Goal: Task Accomplishment & Management: Manage account settings

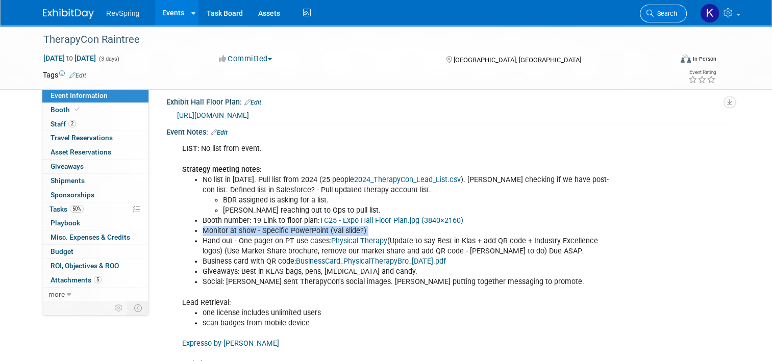
click at [678, 15] on span "Search" at bounding box center [665, 14] width 23 height 8
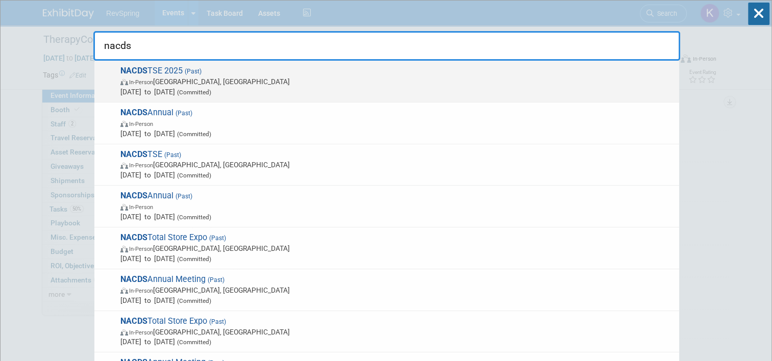
type input "nacds"
click at [452, 81] on span "In-Person San Diego, CA" at bounding box center [397, 82] width 554 height 10
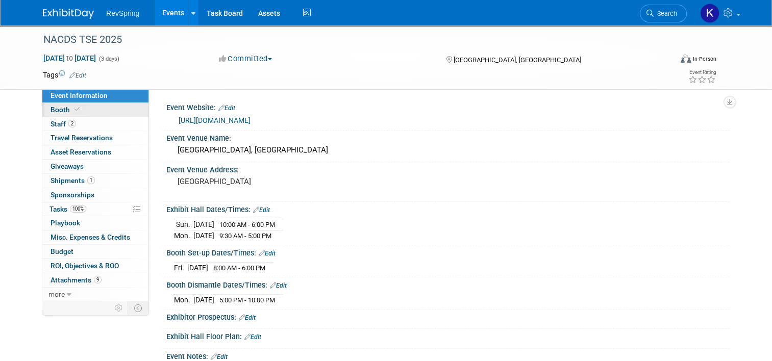
click at [102, 107] on link "Booth" at bounding box center [95, 110] width 106 height 14
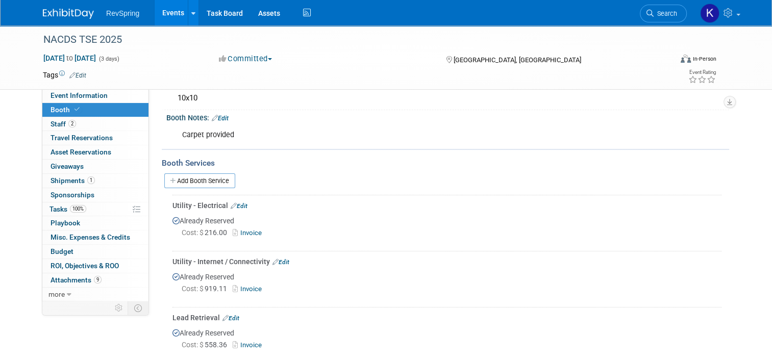
scroll to position [102, 0]
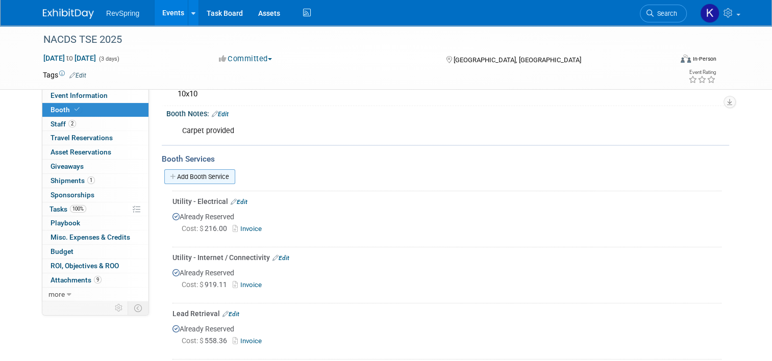
click at [204, 177] on link "Add Booth Service" at bounding box center [199, 177] width 71 height 15
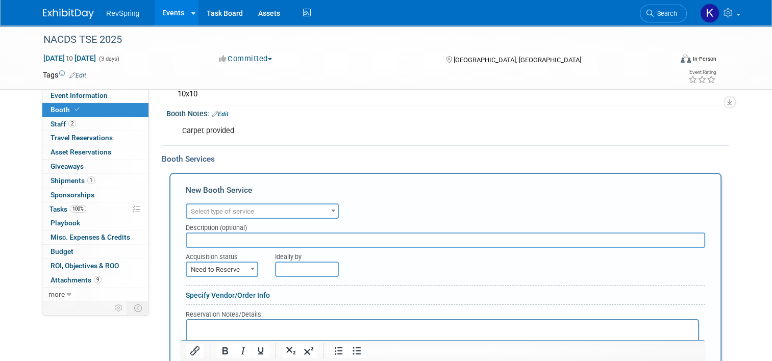
scroll to position [0, 0]
click at [241, 208] on span "Select type of service" at bounding box center [222, 212] width 63 height 8
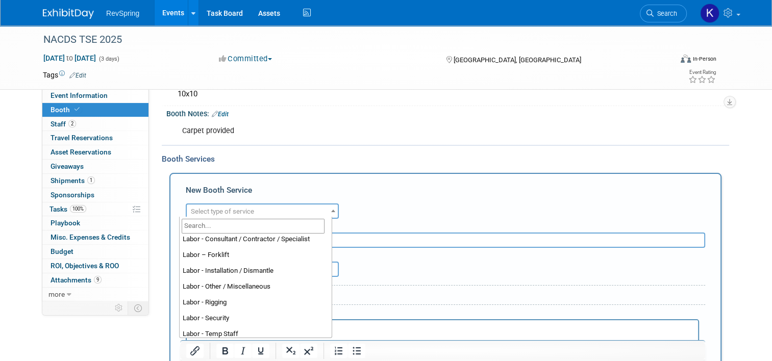
scroll to position [105, 0]
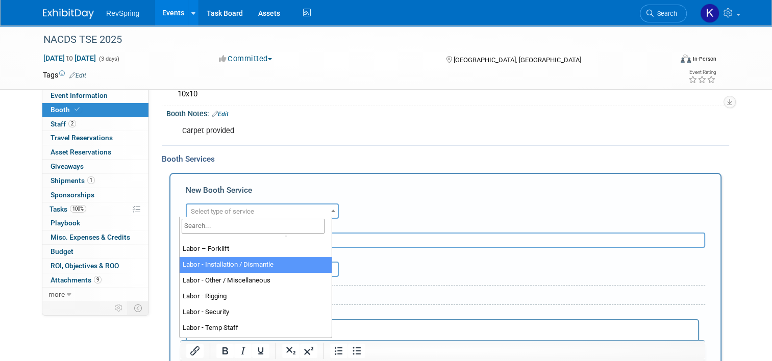
select select "11"
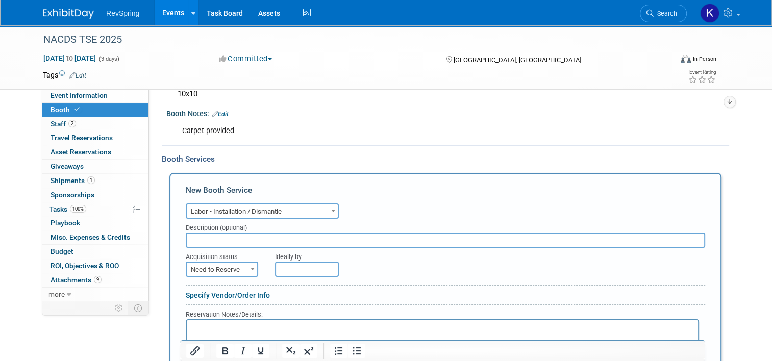
click at [235, 243] on input "text" at bounding box center [446, 240] width 520 height 15
click at [197, 244] on input "Freeman dismantle and shipping" at bounding box center [446, 240] width 520 height 15
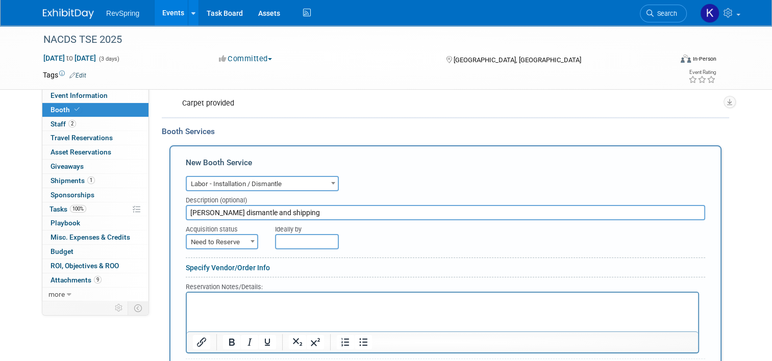
type input "Freeman dismantle and shipping"
click at [224, 237] on span "Need to Reserve" at bounding box center [222, 242] width 70 height 14
select select "2"
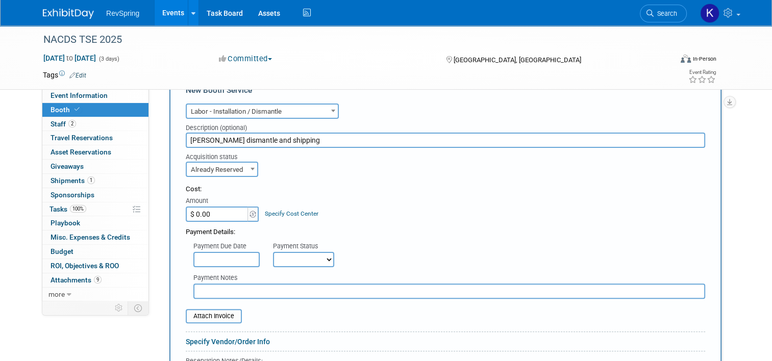
scroll to position [200, 0]
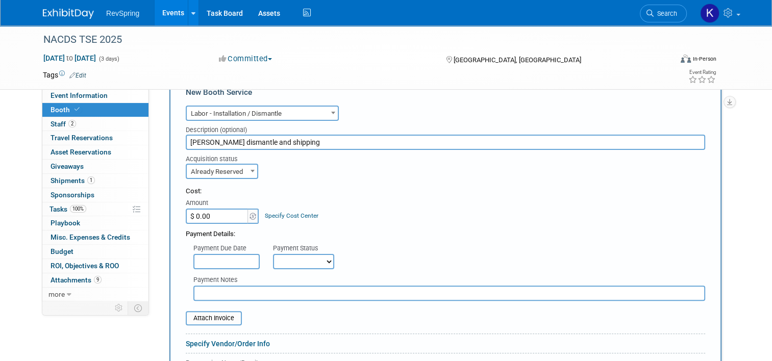
click at [207, 209] on input "$ 0.00" at bounding box center [218, 216] width 64 height 15
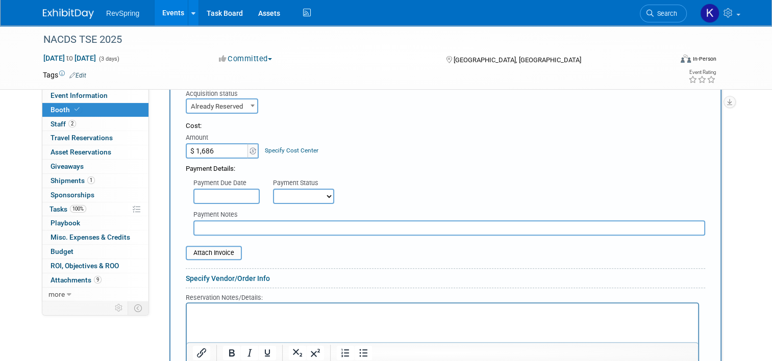
scroll to position [268, 0]
type input "$ 1,686.00"
click at [222, 245] on input "file" at bounding box center [180, 251] width 122 height 12
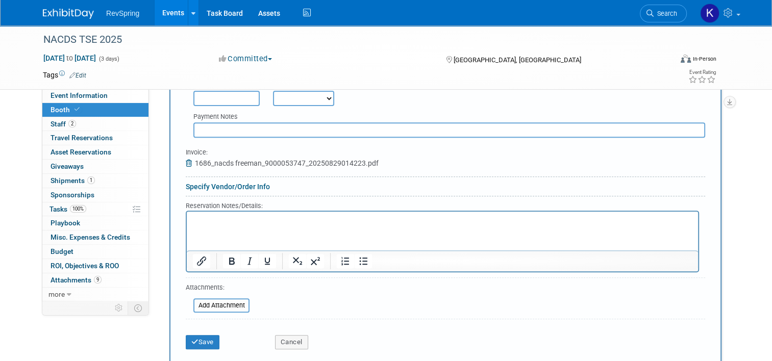
scroll to position [365, 0]
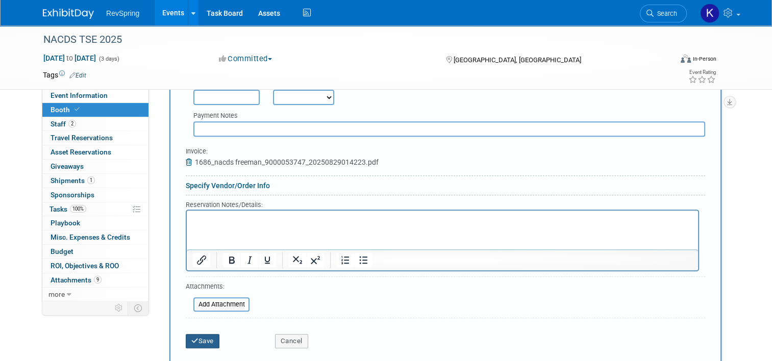
click at [198, 339] on button "Save" at bounding box center [203, 341] width 34 height 14
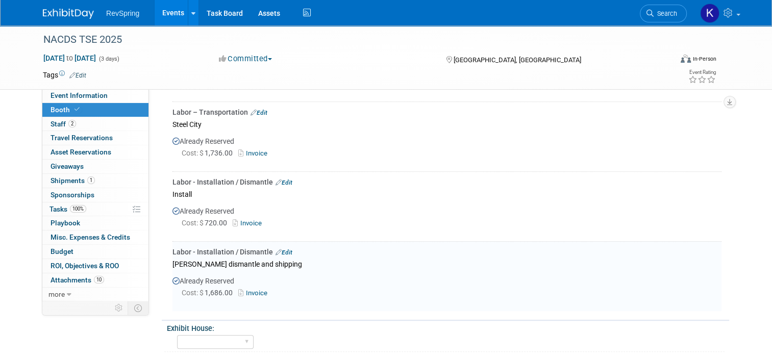
scroll to position [537, 0]
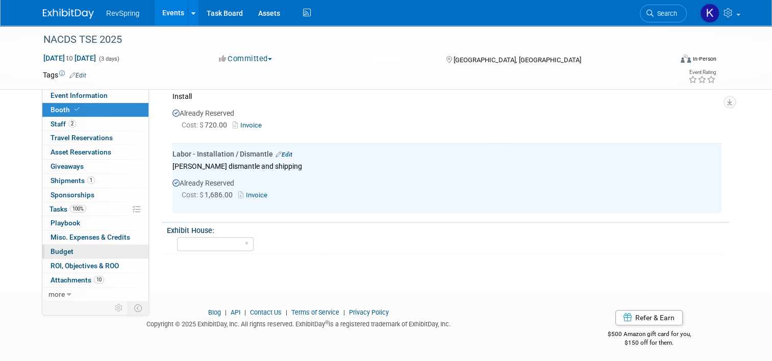
click at [74, 251] on link "Budget" at bounding box center [95, 252] width 106 height 14
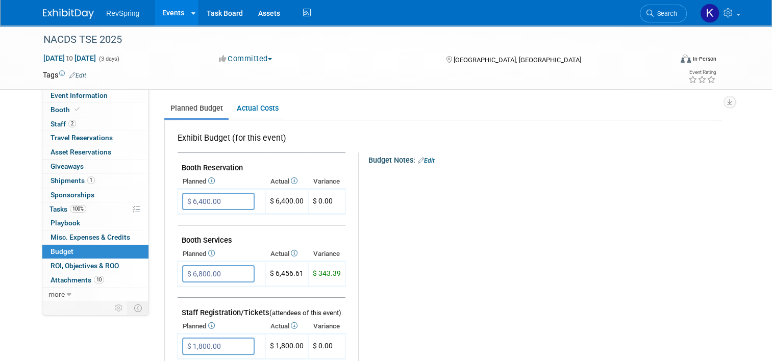
scroll to position [137, 0]
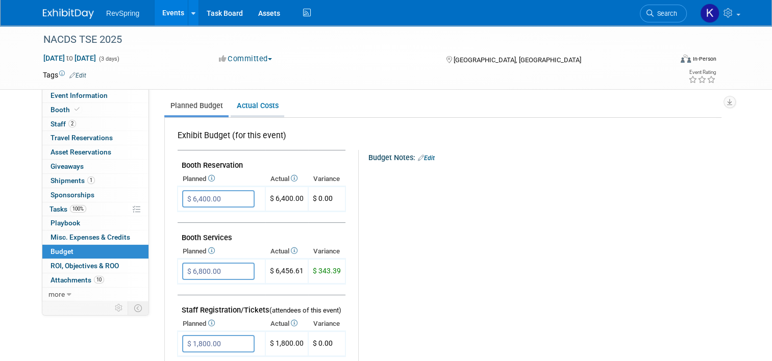
click at [247, 112] on link "Actual Costs" at bounding box center [258, 105] width 54 height 19
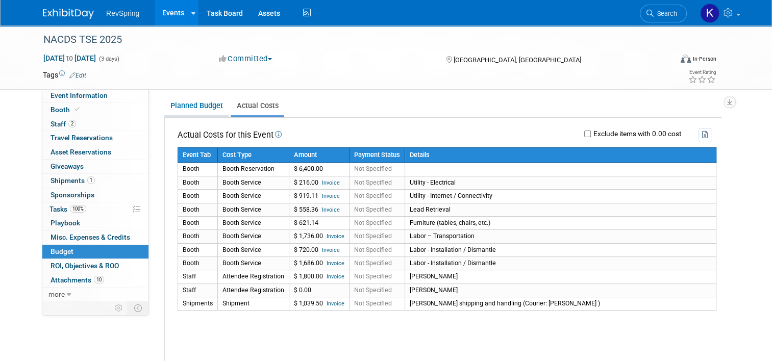
click at [203, 102] on link "Planned Budget" at bounding box center [196, 105] width 64 height 19
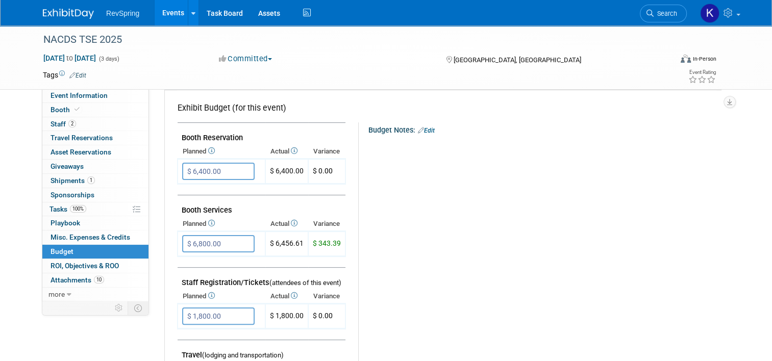
scroll to position [163, 0]
click at [207, 223] on icon at bounding box center [211, 224] width 8 height 7
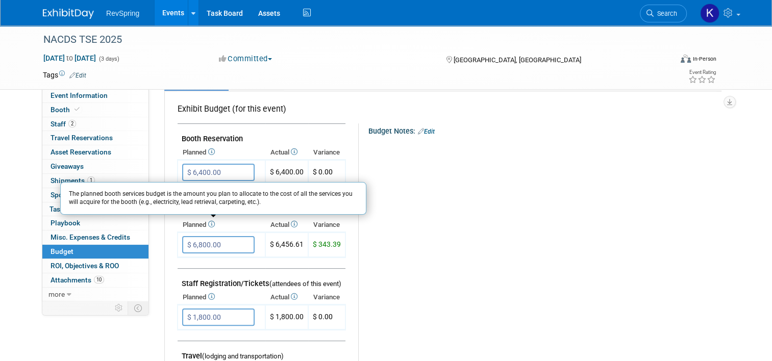
click at [292, 223] on icon at bounding box center [293, 224] width 8 height 7
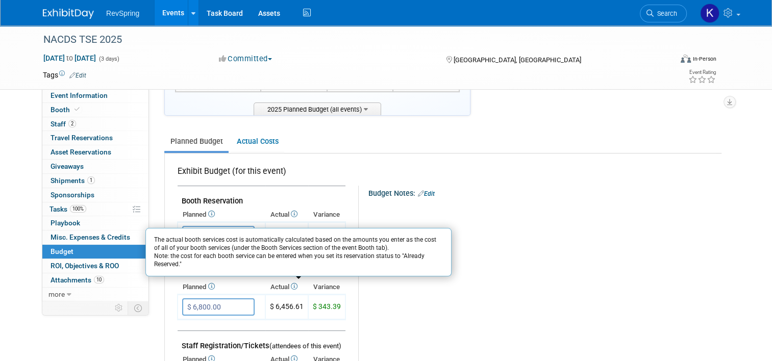
scroll to position [100, 0]
click at [257, 136] on link "Actual Costs" at bounding box center [258, 142] width 54 height 19
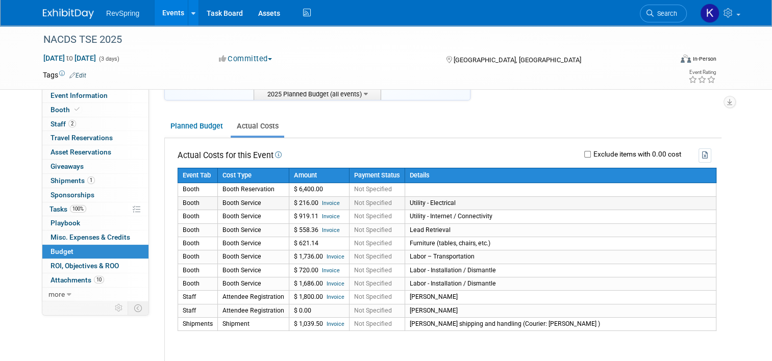
scroll to position [0, 0]
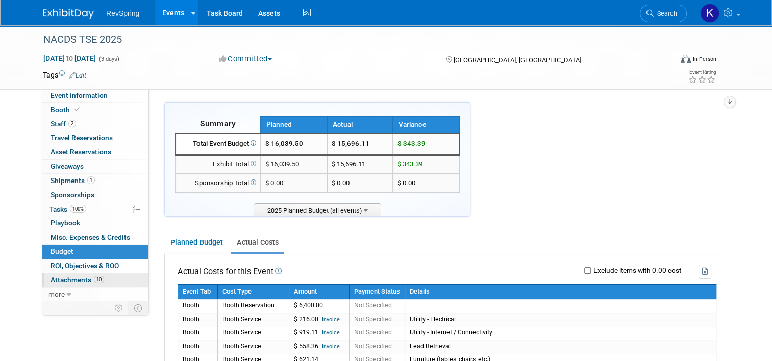
click at [110, 285] on link "10 Attachments 10" at bounding box center [95, 281] width 106 height 14
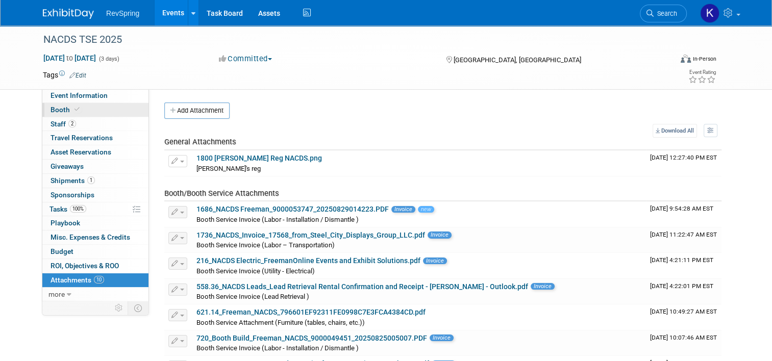
click at [94, 106] on link "Booth" at bounding box center [95, 110] width 106 height 14
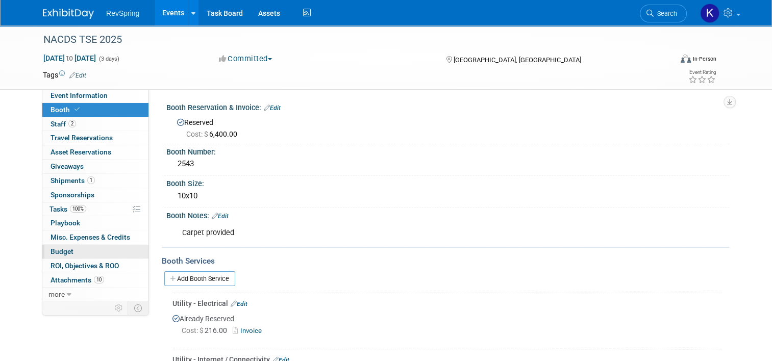
click at [78, 249] on link "Budget" at bounding box center [95, 252] width 106 height 14
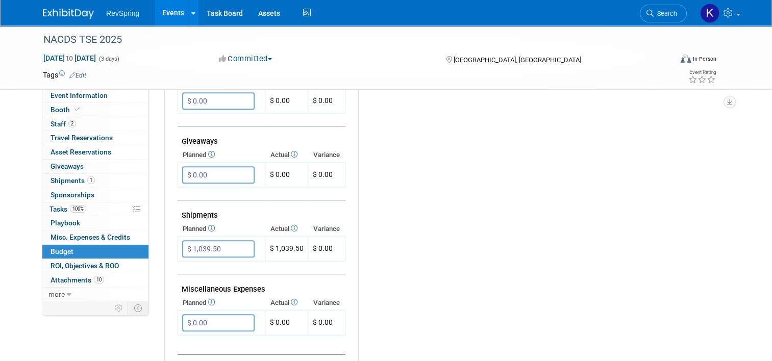
scroll to position [453, 0]
click at [224, 244] on input "$ 1,039.50" at bounding box center [218, 247] width 72 height 17
type input "$"
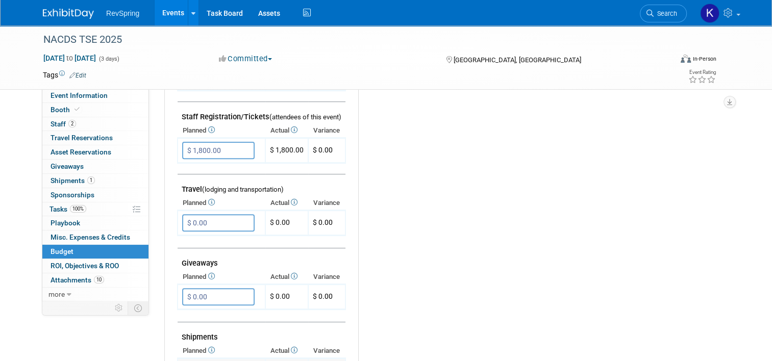
scroll to position [329, 0]
click at [219, 238] on td at bounding box center [262, 243] width 168 height 13
click at [228, 145] on input "$ 1,800.00" at bounding box center [218, 151] width 72 height 17
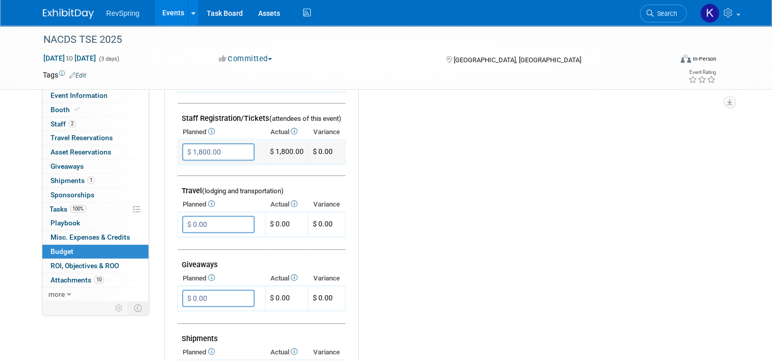
type input "$"
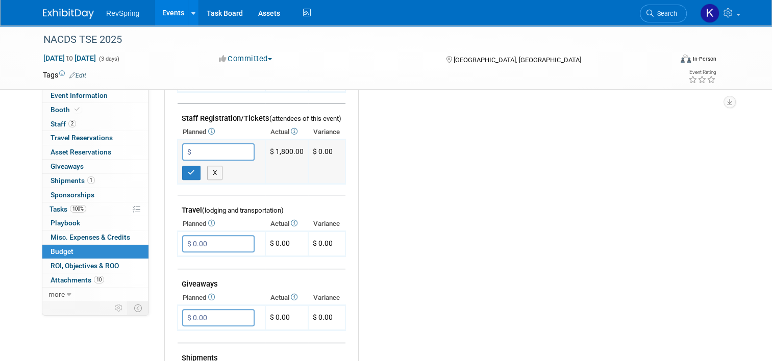
scroll to position [243, 0]
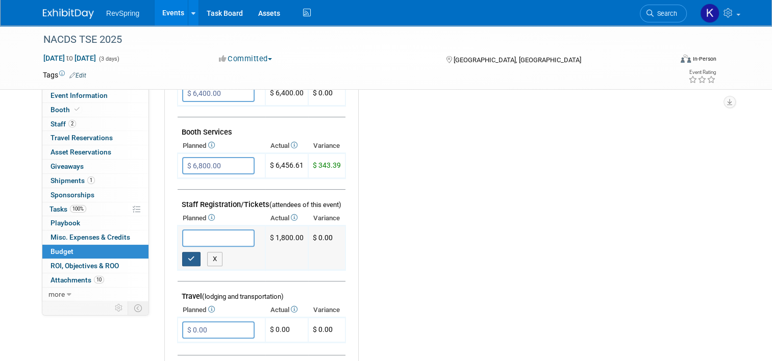
click at [188, 256] on icon "button" at bounding box center [191, 259] width 7 height 7
type input "$ 0.00"
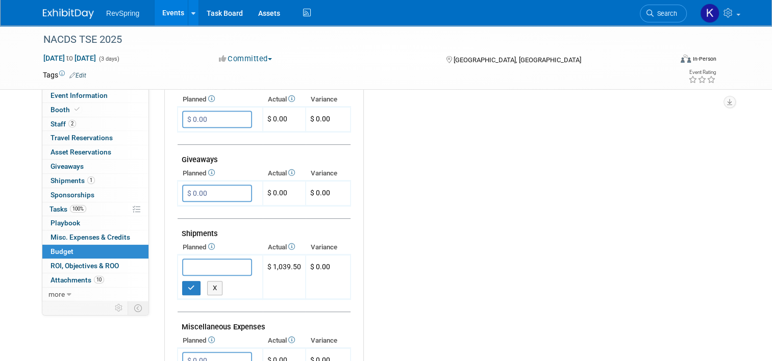
type input "$"
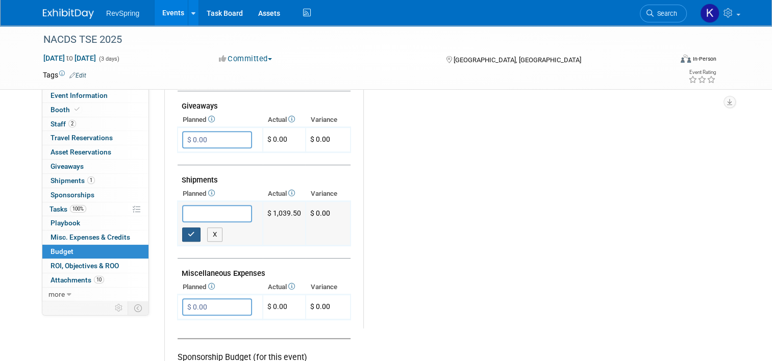
click at [188, 231] on icon "button" at bounding box center [191, 234] width 7 height 7
type input "$ 0.00"
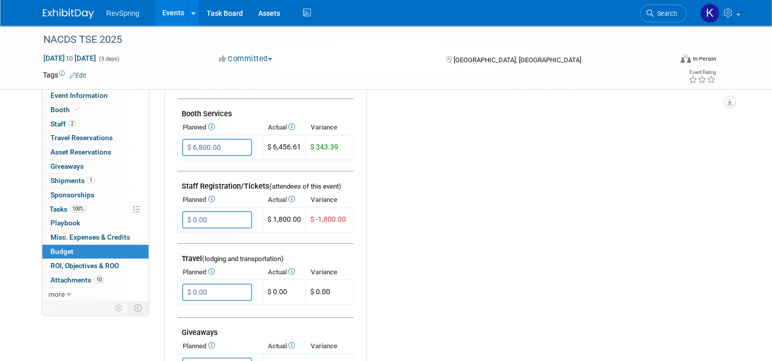
scroll to position [138, 0]
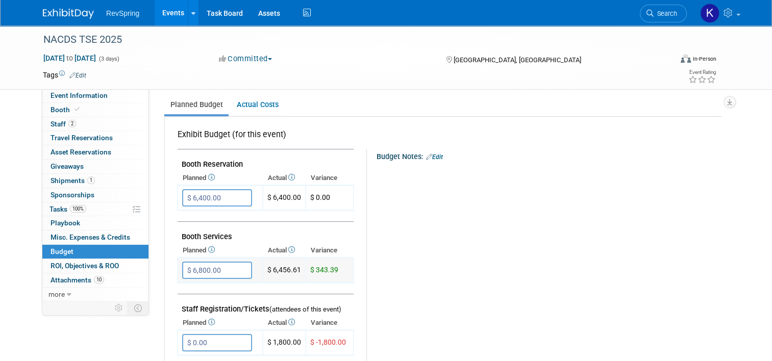
click at [214, 276] on input "$ 6,800.00" at bounding box center [217, 270] width 70 height 17
click at [216, 275] on input "$ 6,800.00" at bounding box center [217, 270] width 70 height 17
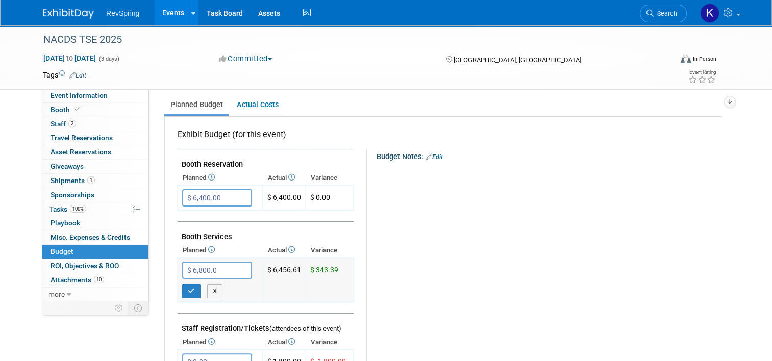
click at [197, 262] on input "$ 6,800.0" at bounding box center [217, 270] width 70 height 17
type input "$"
click at [188, 288] on icon "button" at bounding box center [191, 291] width 7 height 7
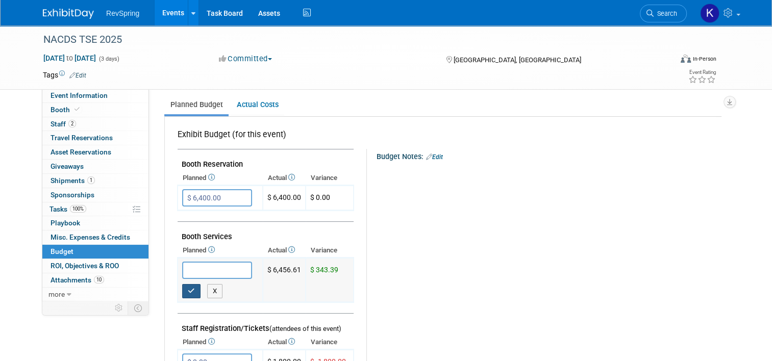
type input "$ 0.00"
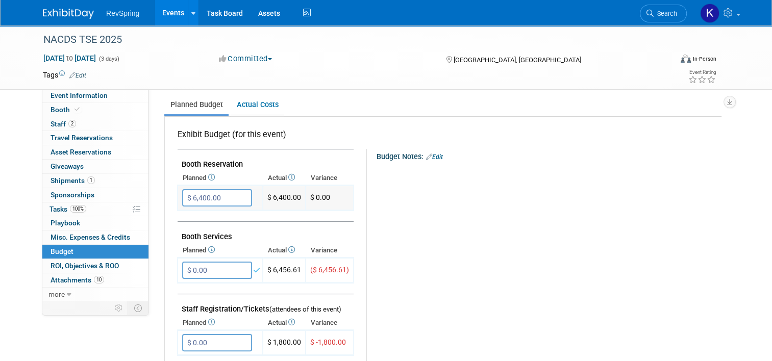
click at [214, 200] on input "$ 6,400.00" at bounding box center [217, 197] width 70 height 17
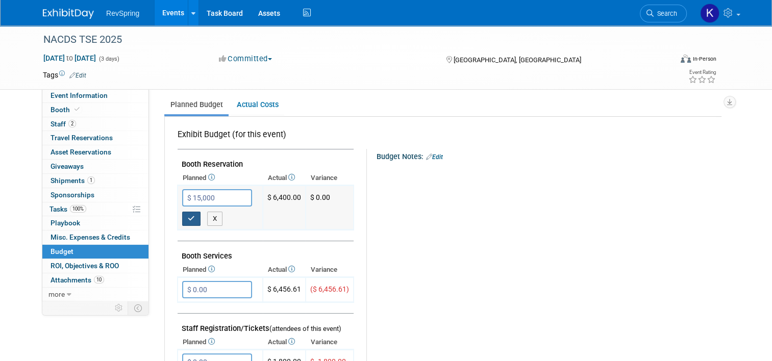
type input "$ 15,000.00"
click at [183, 222] on button "button" at bounding box center [191, 219] width 18 height 14
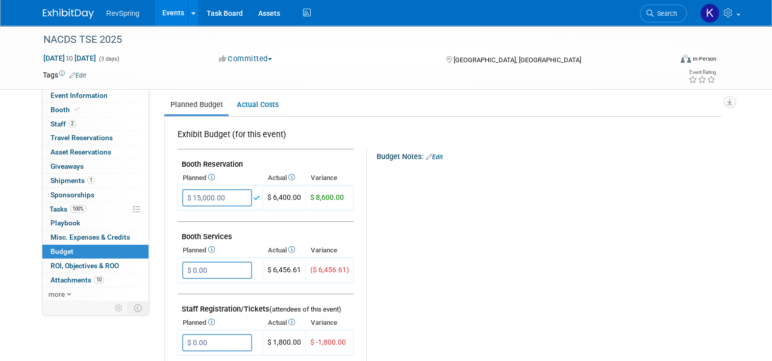
scroll to position [0, 0]
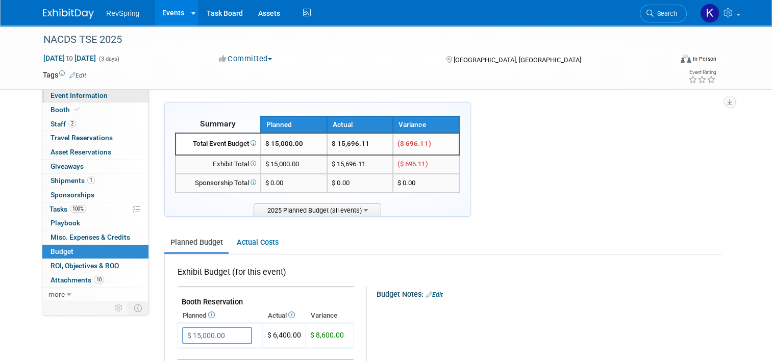
click at [81, 100] on span "Event Information" at bounding box center [79, 95] width 57 height 8
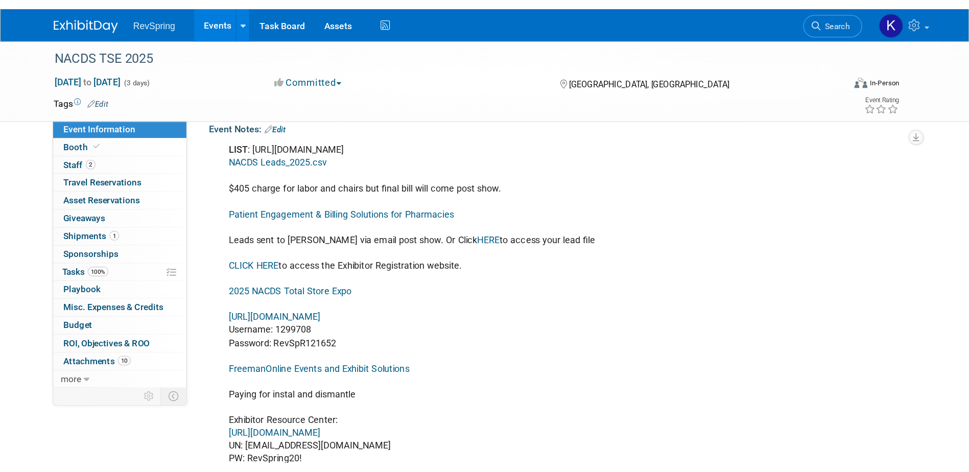
scroll to position [251, 0]
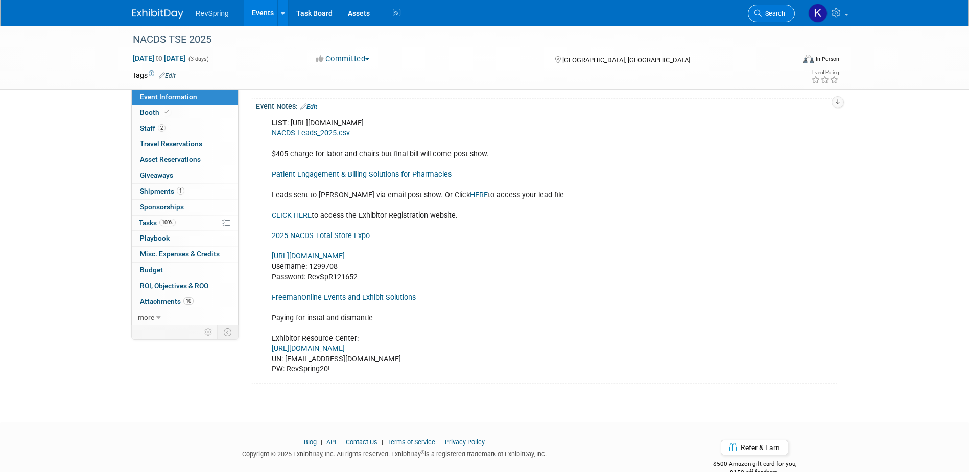
click at [766, 5] on link "Search" at bounding box center [770, 14] width 47 height 18
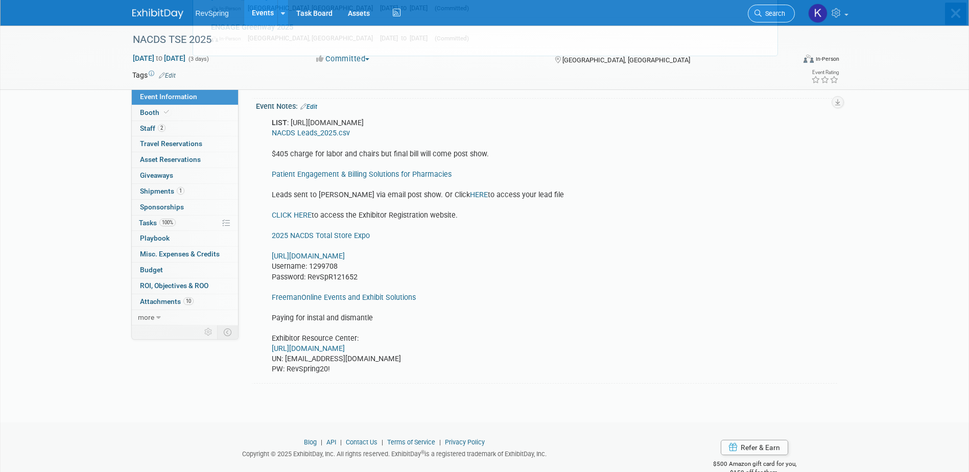
scroll to position [0, 0]
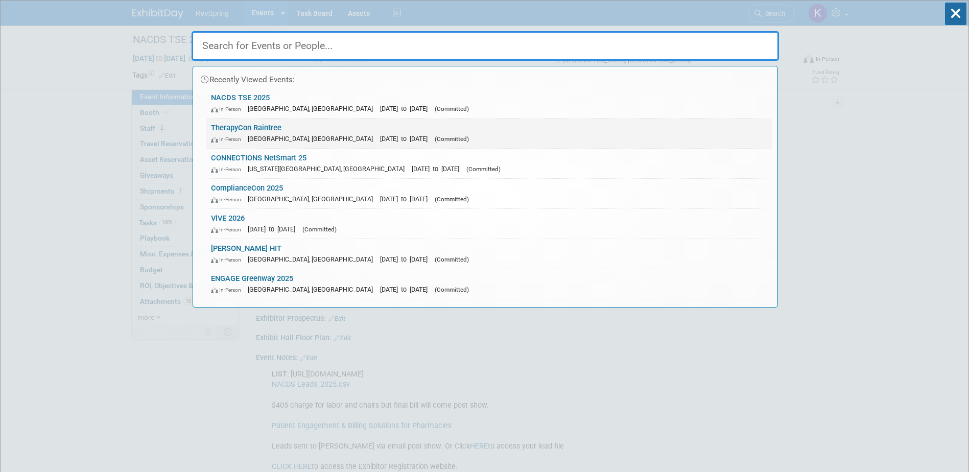
click at [275, 128] on link "TherapyCon Raintree In-Person Phoenix, AZ Sep 24, 2025 to Sep 26, 2025 (Committ…" at bounding box center [489, 133] width 566 height 30
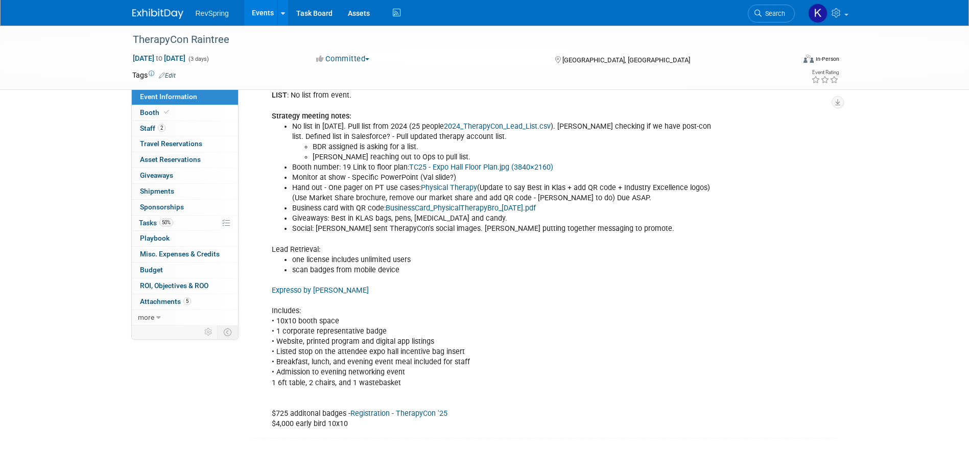
scroll to position [357, 0]
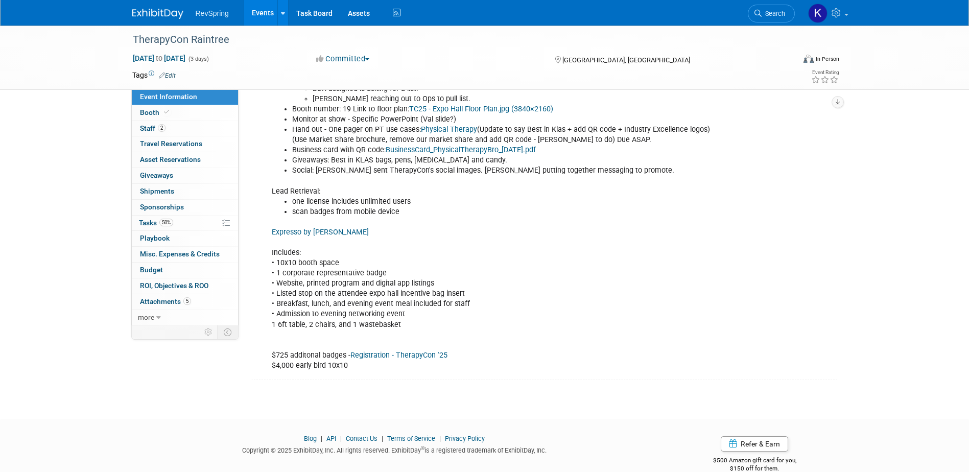
click at [319, 229] on link "Expresso by [PERSON_NAME]" at bounding box center [320, 232] width 97 height 9
click at [333, 273] on div "LIST : No list from event. Strategy meeting notes: No list in [DATE]. Pull list…" at bounding box center [494, 201] width 460 height 349
drag, startPoint x: 333, startPoint y: 273, endPoint x: 308, endPoint y: 280, distance: 26.2
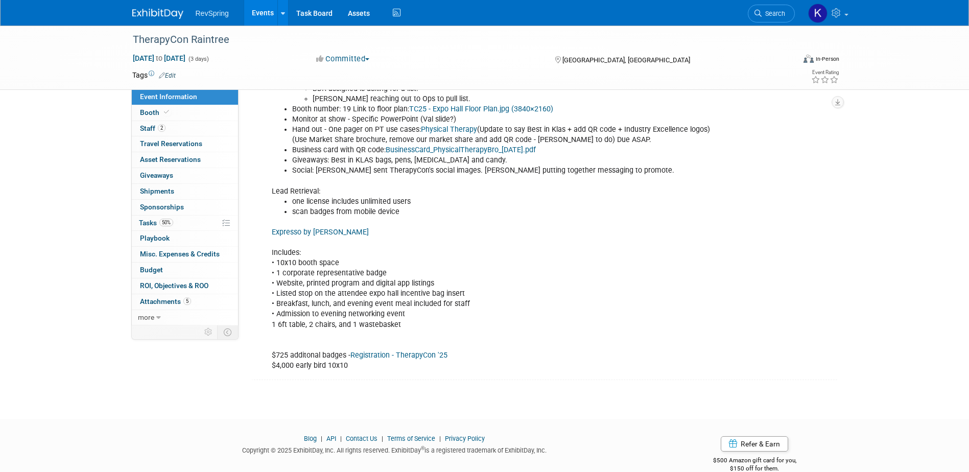
click at [308, 280] on div "LIST : No list from event. Strategy meeting notes: No list in [DATE]. Pull list…" at bounding box center [494, 201] width 460 height 349
drag, startPoint x: 308, startPoint y: 280, endPoint x: 306, endPoint y: 302, distance: 22.0
click at [306, 302] on div "LIST : No list from event. Strategy meeting notes: No list in [DATE]. Pull list…" at bounding box center [494, 201] width 460 height 349
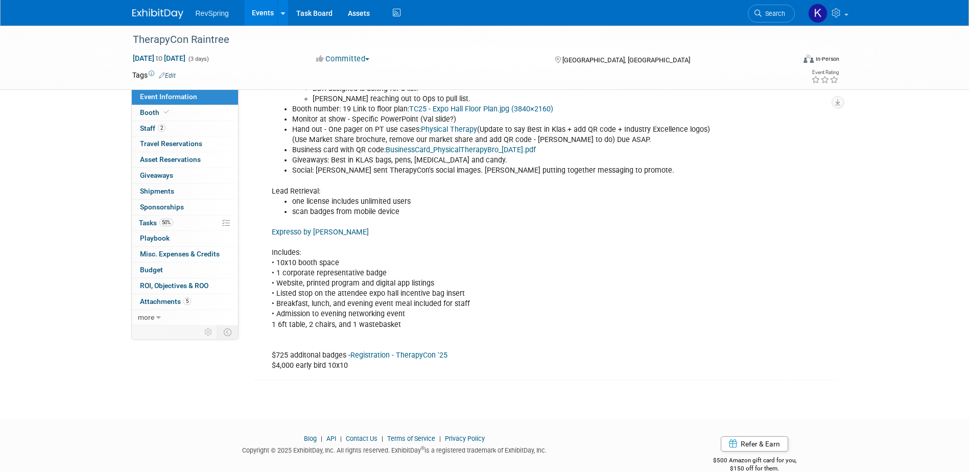
click at [298, 318] on div "LIST : No list from event. Strategy meeting notes: No list in [DATE]. Pull list…" at bounding box center [494, 201] width 460 height 349
click at [289, 322] on div "LIST : No list from event. Strategy meeting notes: No list in [DATE]. Pull list…" at bounding box center [494, 201] width 460 height 349
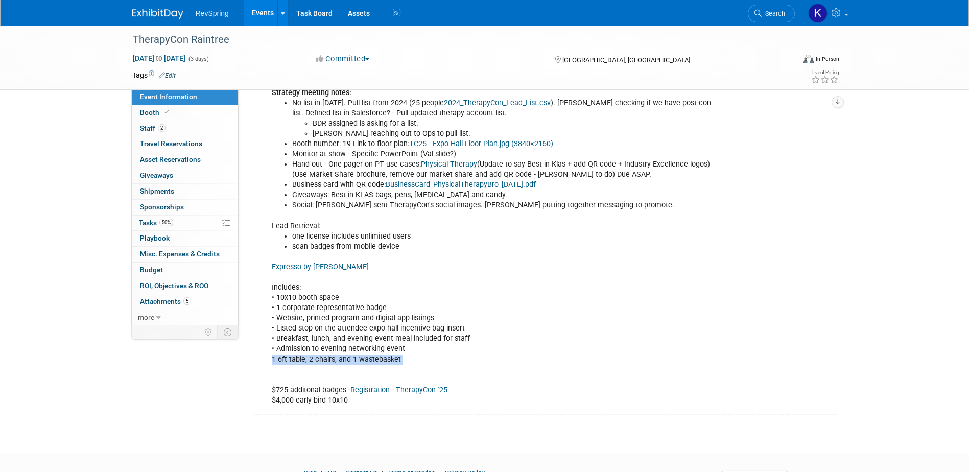
scroll to position [255, 0]
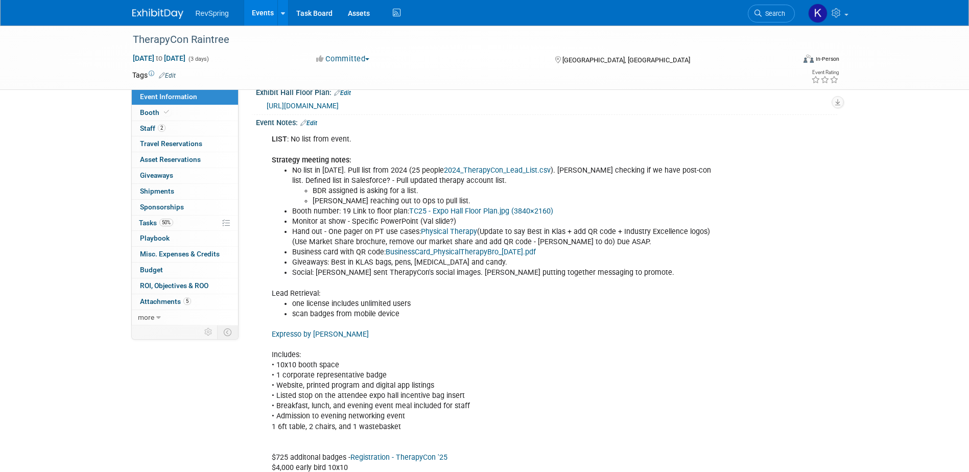
click at [310, 230] on li "Hand out - One pager on PT use cases: Physical Therapy (Update to say Best in K…" at bounding box center [505, 237] width 426 height 20
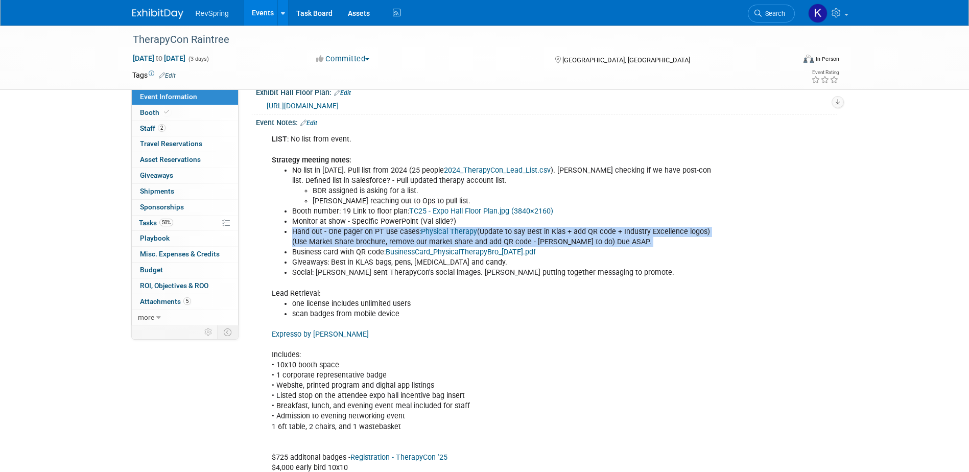
click at [310, 230] on li "Hand out - One pager on PT use cases: Physical Therapy (Update to say Best in K…" at bounding box center [505, 237] width 426 height 20
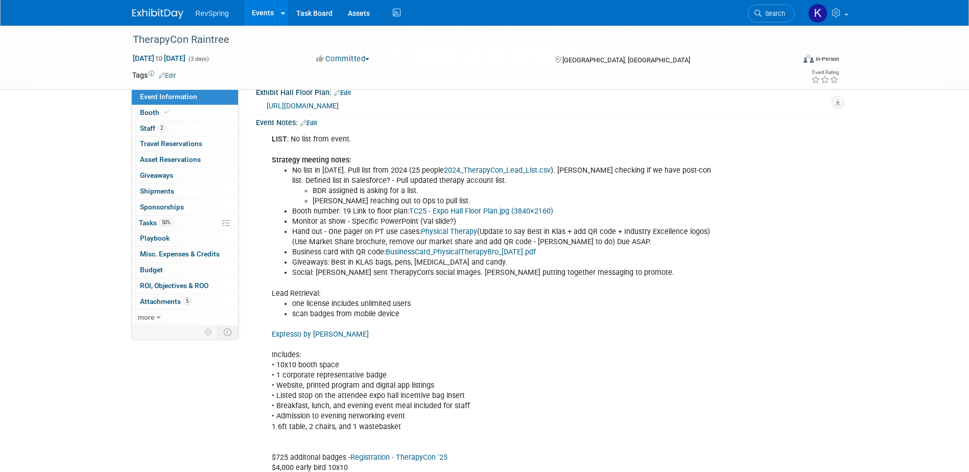
drag, startPoint x: 419, startPoint y: 228, endPoint x: 293, endPoint y: 230, distance: 125.6
click at [293, 230] on li "Hand out - One pager on PT use cases: Physical Therapy (Update to say Best in K…" at bounding box center [505, 237] width 426 height 20
click at [180, 113] on link "Booth" at bounding box center [185, 112] width 106 height 15
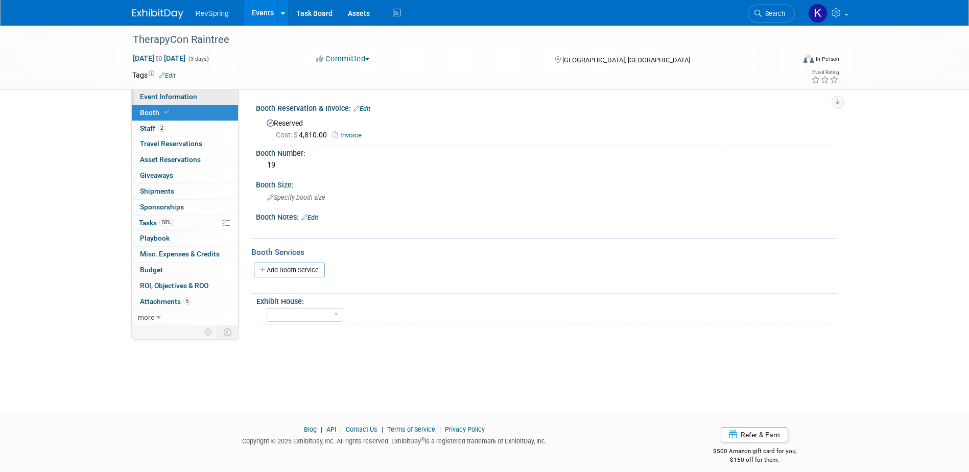
click at [188, 97] on span "Event Information" at bounding box center [168, 96] width 57 height 8
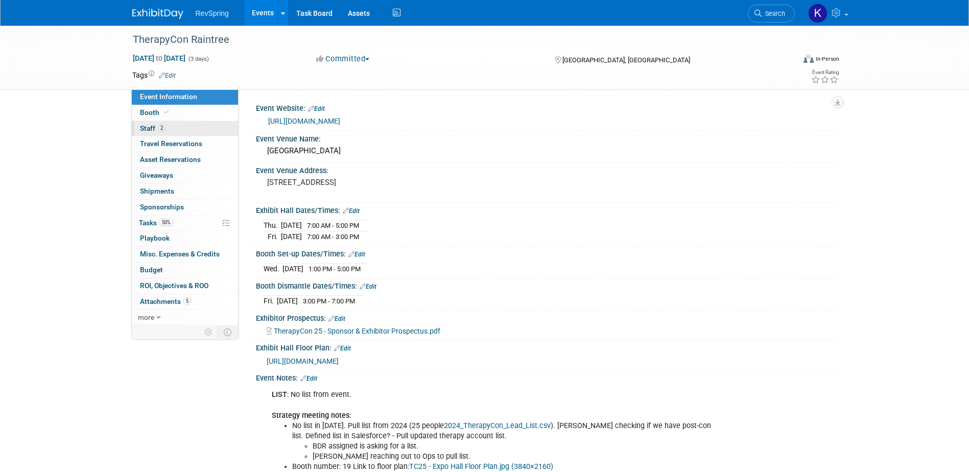
click at [162, 128] on span "2" at bounding box center [162, 128] width 8 height 8
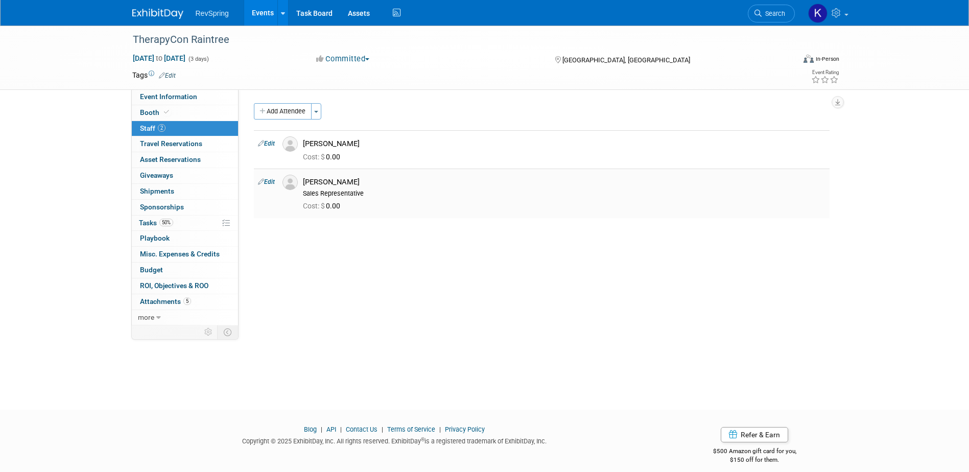
drag, startPoint x: 347, startPoint y: 178, endPoint x: 304, endPoint y: 180, distance: 42.9
click at [304, 180] on div "[PERSON_NAME]" at bounding box center [564, 182] width 522 height 10
copy div "[PERSON_NAME]"
click at [195, 96] on span "Event Information" at bounding box center [168, 96] width 57 height 8
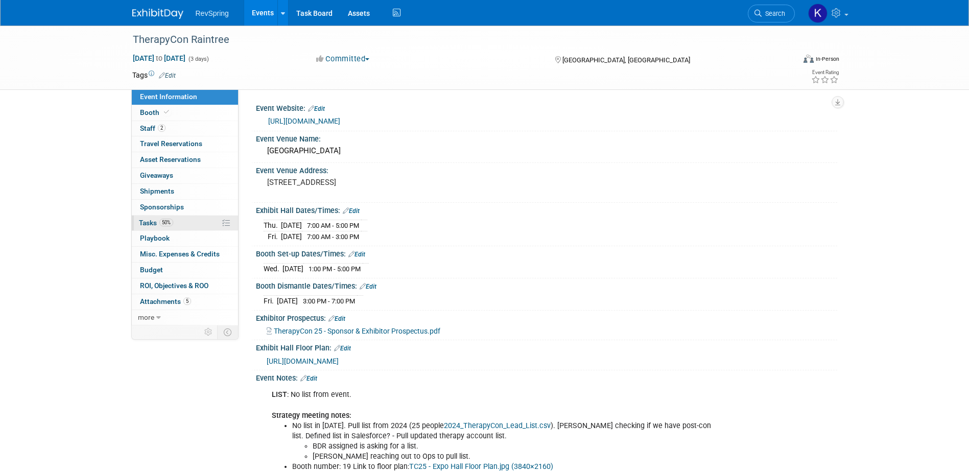
click at [178, 222] on link "50% Tasks 50%" at bounding box center [185, 222] width 106 height 15
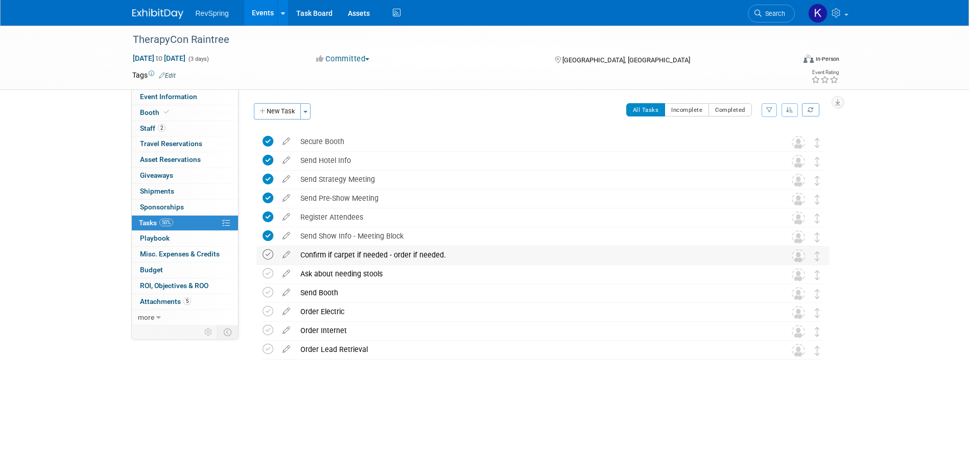
click at [267, 256] on icon at bounding box center [267, 254] width 11 height 11
click at [265, 287] on icon at bounding box center [267, 292] width 11 height 11
click at [267, 270] on icon at bounding box center [267, 273] width 11 height 11
click at [175, 97] on span "Event Information" at bounding box center [168, 96] width 57 height 8
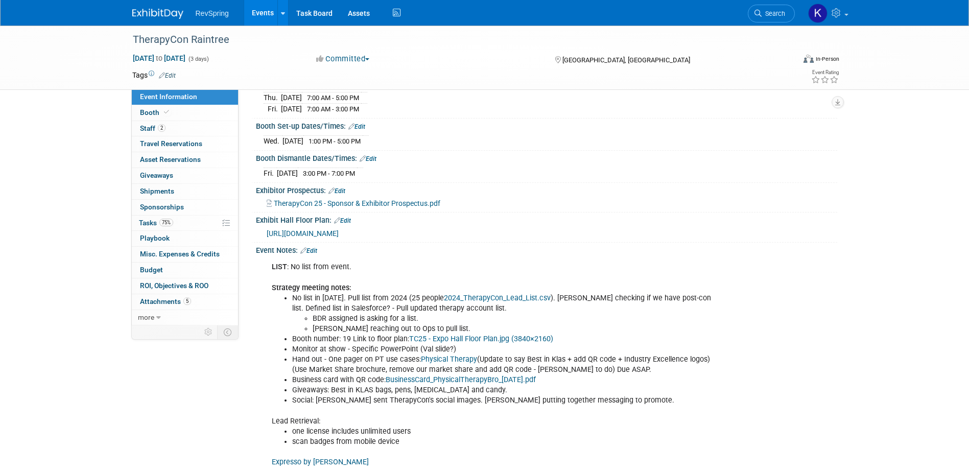
scroll to position [204, 0]
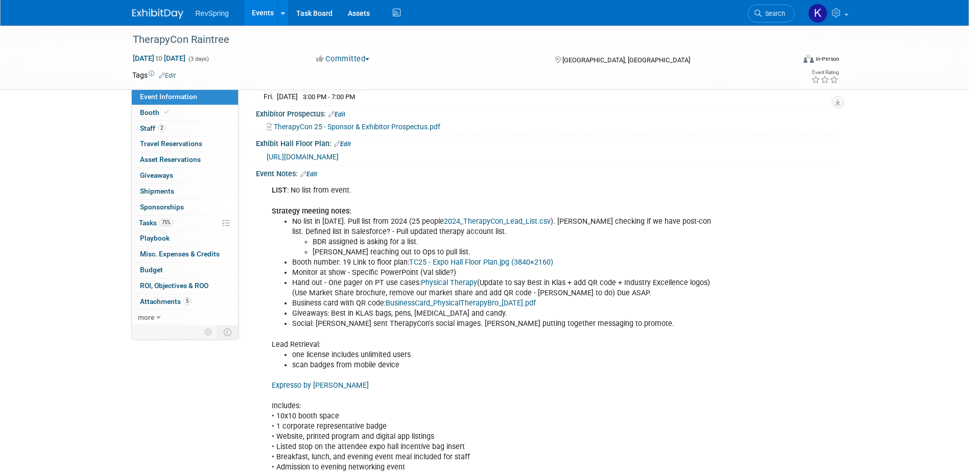
click at [317, 174] on link "Edit" at bounding box center [308, 174] width 17 height 7
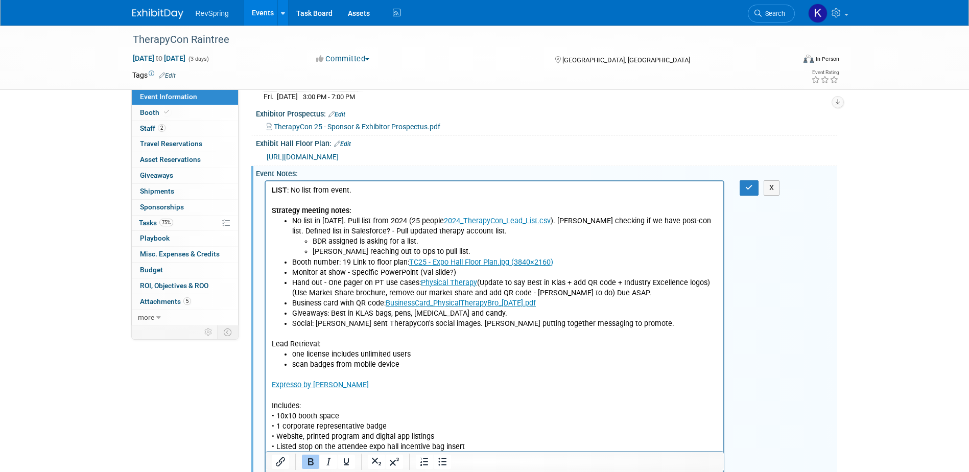
scroll to position [0, 0]
click at [350, 384] on p "Expresso by GES Includes: • 10x10 booth space • 1 corporate representative badg…" at bounding box center [494, 447] width 446 height 154
click at [746, 192] on button "button" at bounding box center [748, 187] width 19 height 15
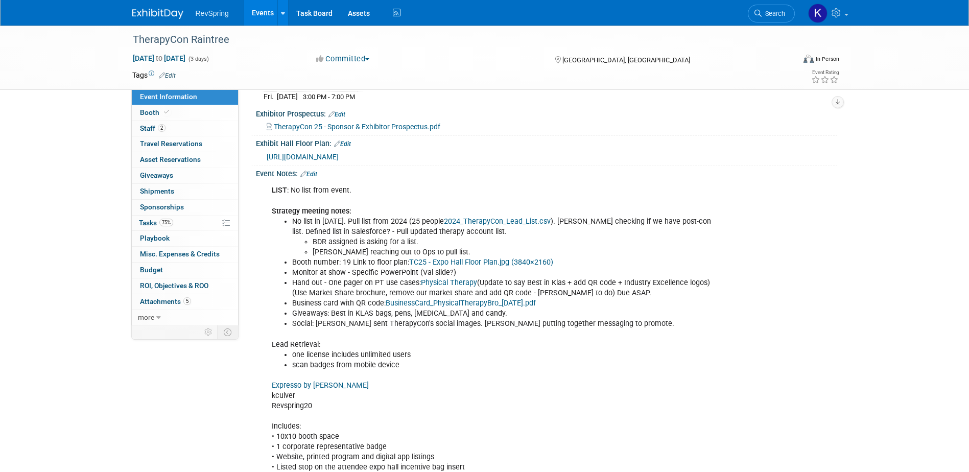
click at [309, 387] on link "Expresso by [PERSON_NAME]" at bounding box center [320, 385] width 97 height 9
click at [314, 173] on link "Edit" at bounding box center [308, 174] width 17 height 7
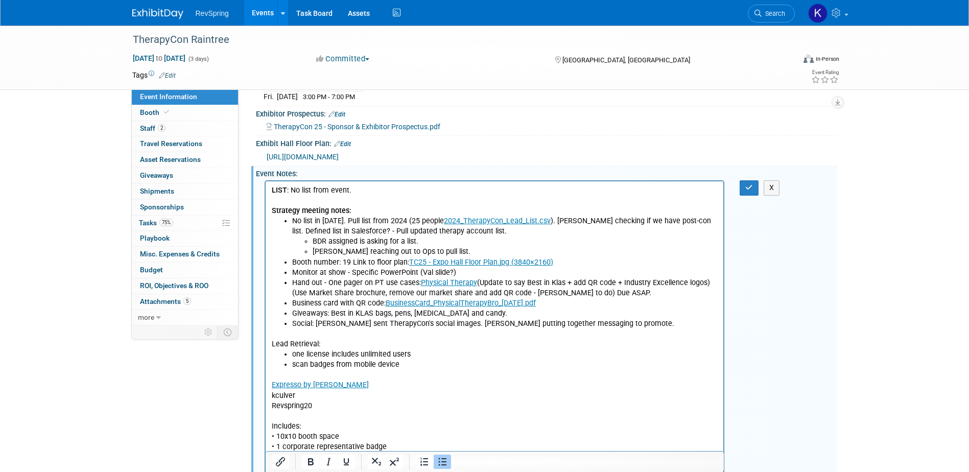
click at [622, 320] on li "Social: [PERSON_NAME] sent TherapyCon's social images. [PERSON_NAME] putting to…" at bounding box center [505, 324] width 426 height 10
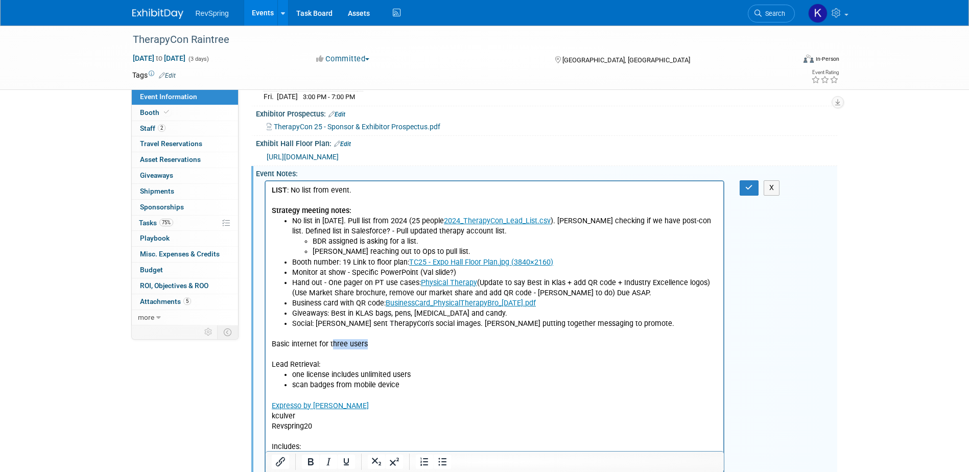
drag, startPoint x: 373, startPoint y: 343, endPoint x: 330, endPoint y: 343, distance: 42.9
click at [330, 343] on p "Basic internet for three users" at bounding box center [494, 344] width 446 height 10
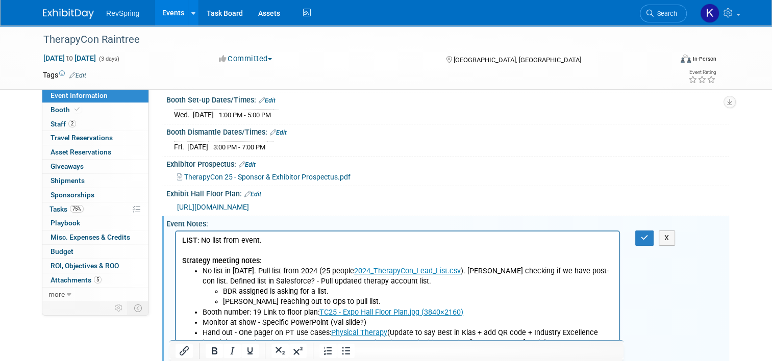
scroll to position [151, 0]
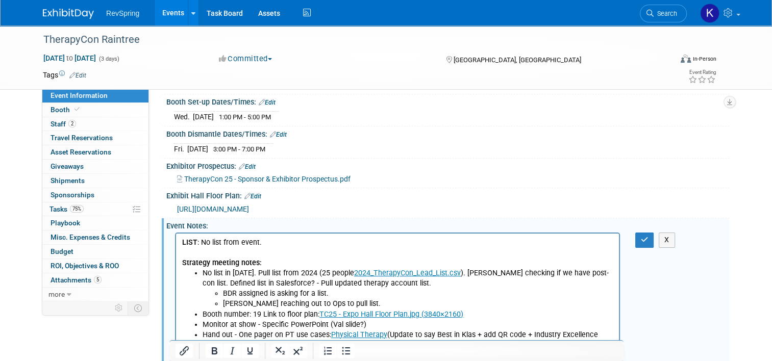
click at [223, 180] on span "TherapyCon 25 - Sponsor & Exhibitor Prospectus.pdf" at bounding box center [267, 179] width 166 height 8
click at [249, 206] on span "[URL][DOMAIN_NAME]" at bounding box center [213, 209] width 72 height 8
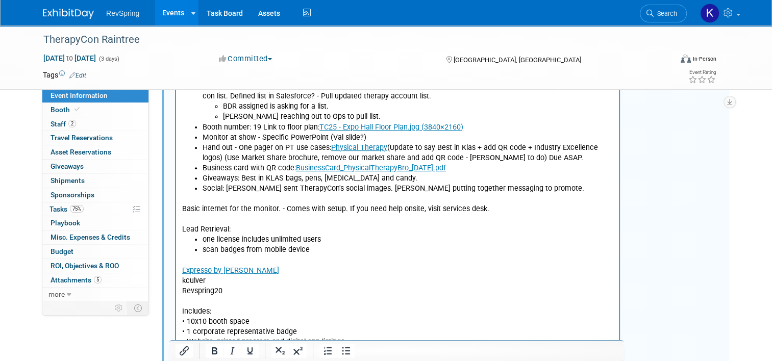
scroll to position [339, 0]
click at [280, 210] on p "Basic internet for the monitor. - Comes with setup. If you need help onsite, vi…" at bounding box center [397, 209] width 431 height 10
click at [502, 208] on p "Basic internet for the monitor - Comes with setup. If you need help onsite, vis…" at bounding box center [397, 209] width 431 height 10
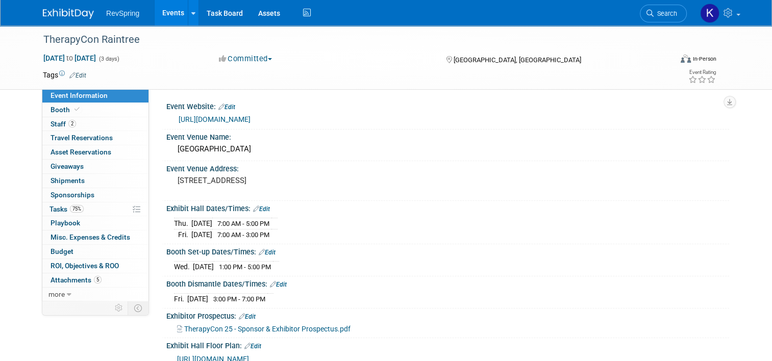
scroll to position [0, 0]
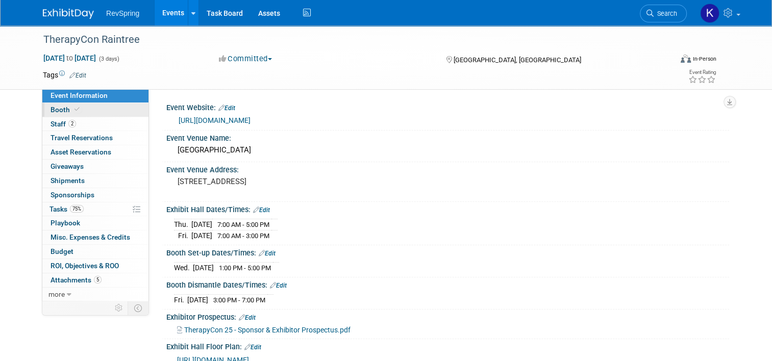
click at [86, 111] on link "Booth" at bounding box center [95, 110] width 106 height 14
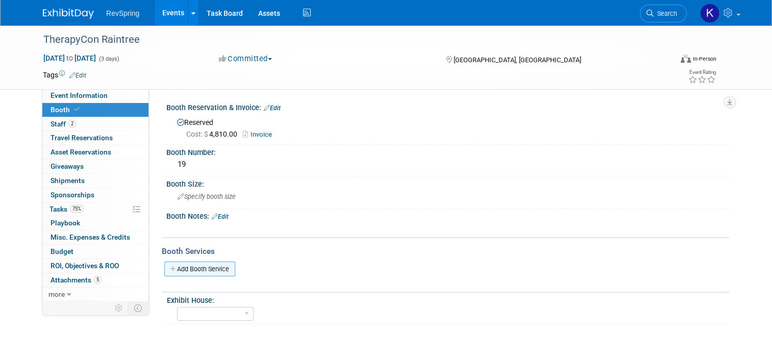
click at [186, 265] on link "Add Booth Service" at bounding box center [199, 269] width 71 height 15
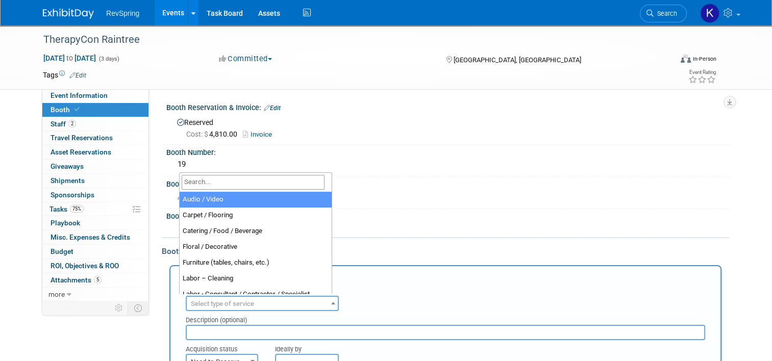
click at [230, 307] on span "Select type of service" at bounding box center [262, 304] width 151 height 14
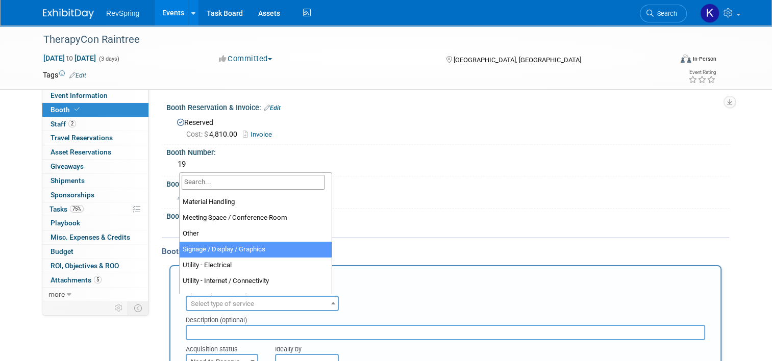
scroll to position [253, 0]
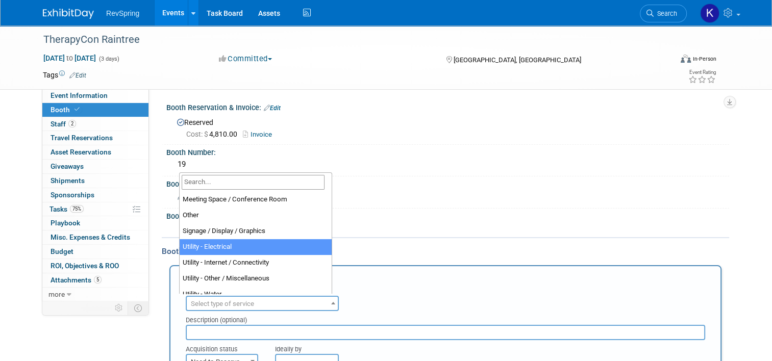
select select "8"
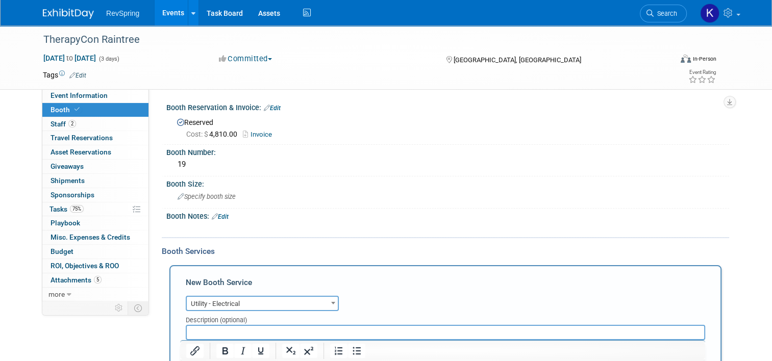
scroll to position [123, 0]
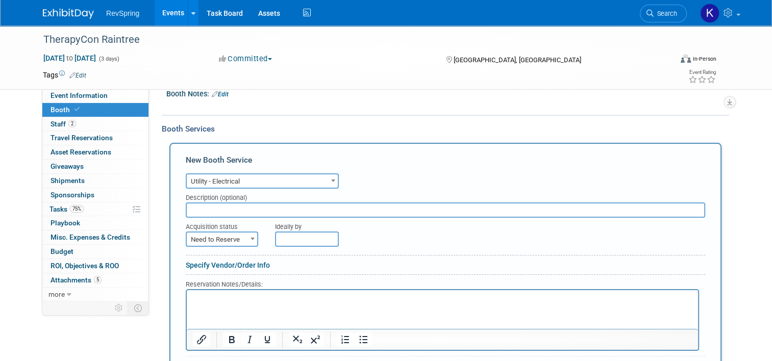
click at [227, 208] on input "text" at bounding box center [446, 210] width 520 height 15
type input "Encore"
click at [222, 233] on span "Need to Reserve" at bounding box center [222, 240] width 70 height 14
select select "2"
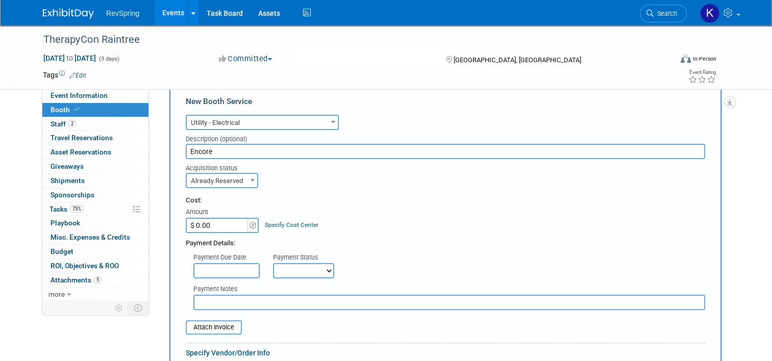
scroll to position [182, 0]
click at [210, 321] on input "file" at bounding box center [180, 327] width 122 height 12
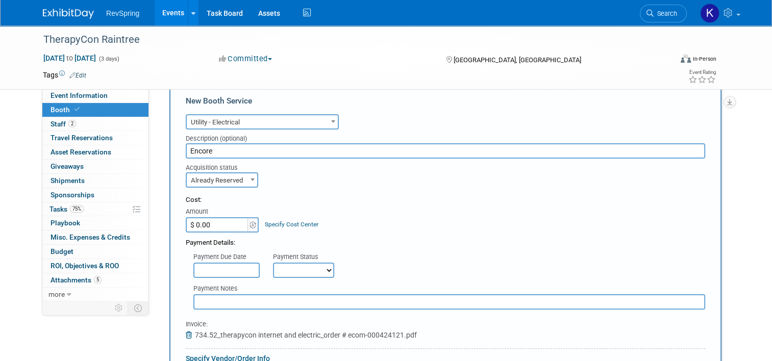
click at [208, 266] on input "text" at bounding box center [227, 270] width 66 height 15
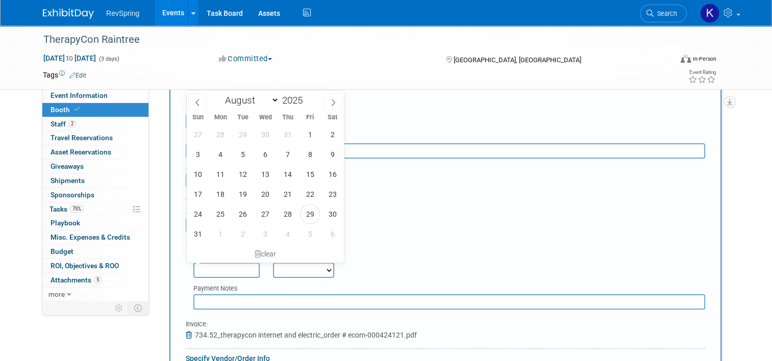
click at [178, 272] on div "Payment Due Date Payment Status Not Paid Yet Partially Paid Paid in Full Next P…" at bounding box center [445, 263] width 535 height 30
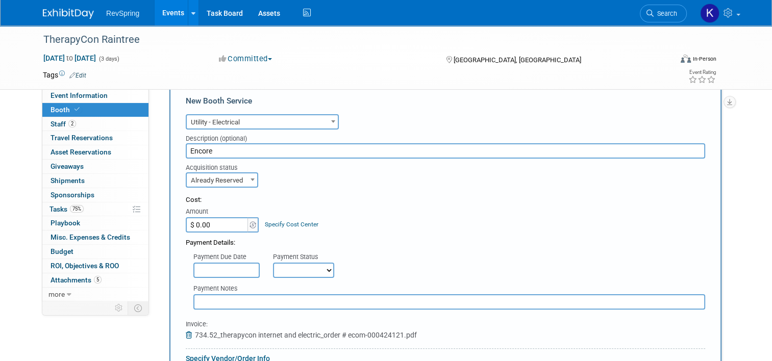
click at [219, 219] on input "$ 0.00" at bounding box center [218, 224] width 64 height 15
type input "$ 734.52"
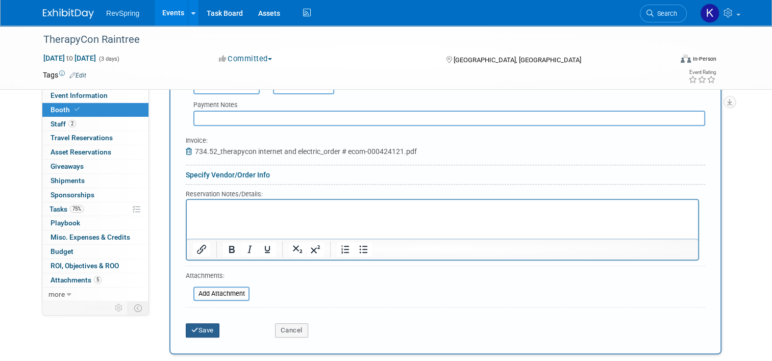
click at [191, 327] on icon "submit" at bounding box center [194, 330] width 7 height 7
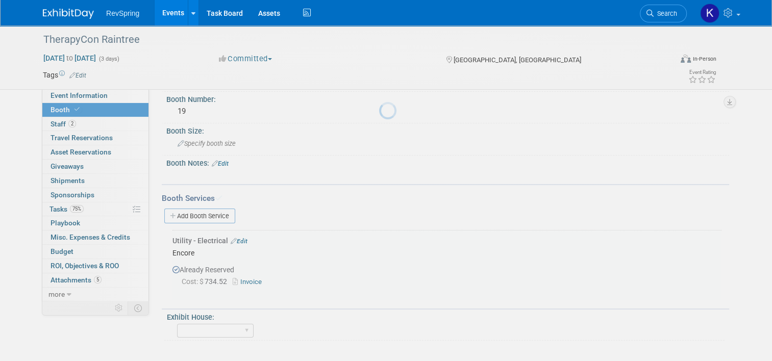
scroll to position [51, 0]
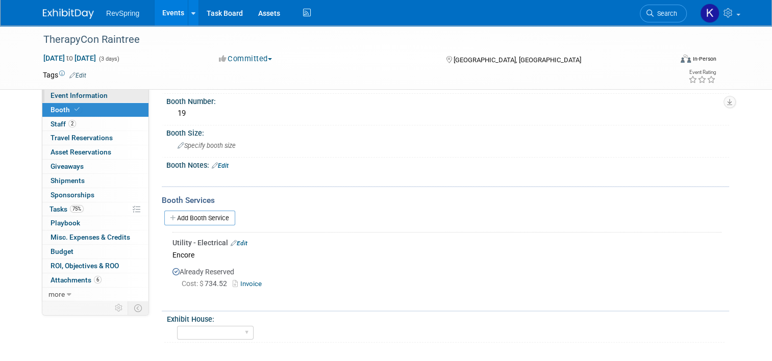
click at [101, 97] on link "Event Information" at bounding box center [95, 96] width 106 height 14
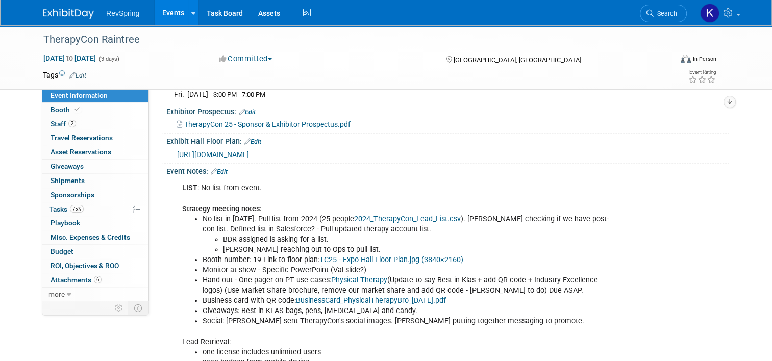
scroll to position [223, 0]
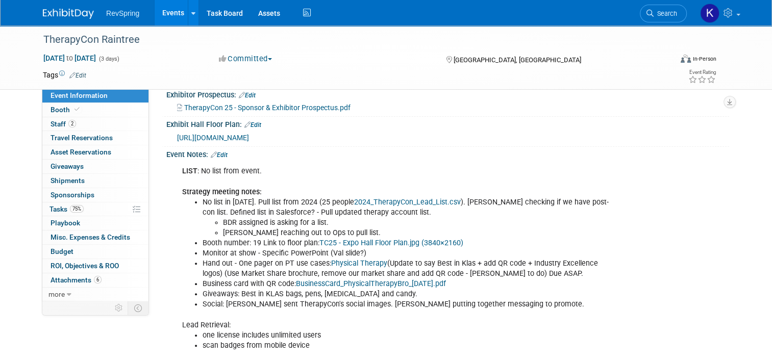
click at [215, 152] on link "Edit" at bounding box center [219, 155] width 17 height 7
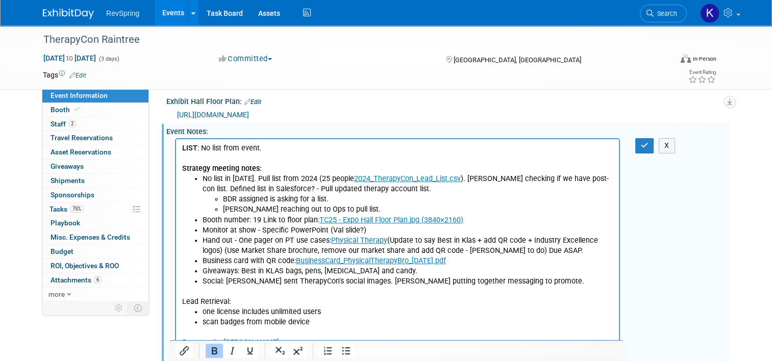
scroll to position [311, 0]
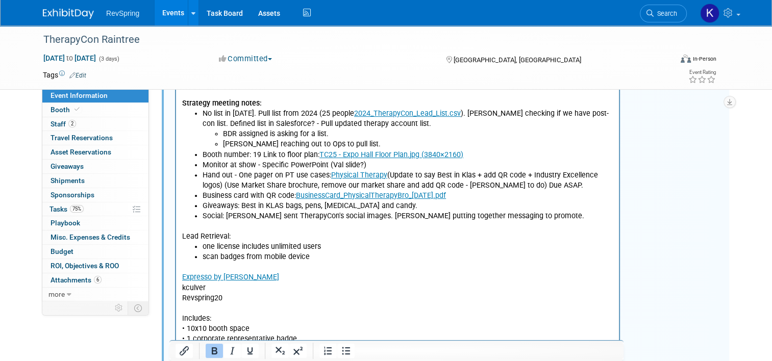
click at [282, 296] on p "Expresso by GES kculver Revspring20 Includes: • 10x10 booth space • 1 corporate…" at bounding box center [397, 349] width 431 height 174
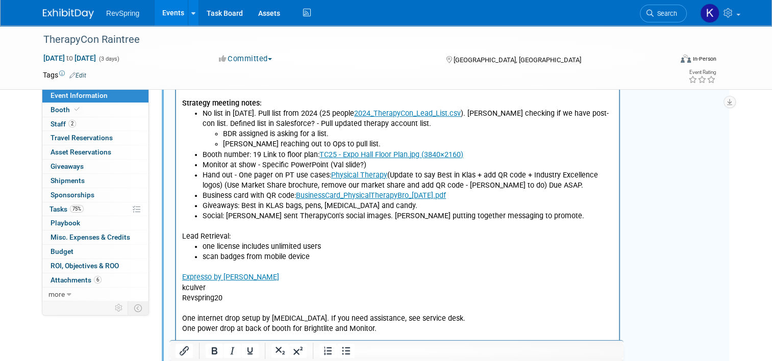
click at [317, 327] on p "One power drop at back of booth for Brightlite and Monitor." at bounding box center [397, 329] width 431 height 10
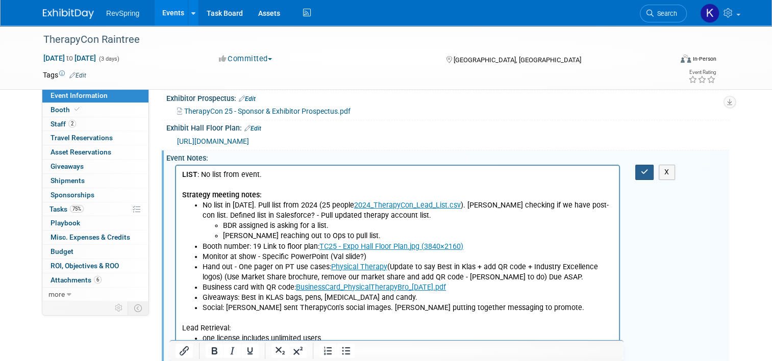
click at [649, 170] on icon "button" at bounding box center [645, 171] width 8 height 7
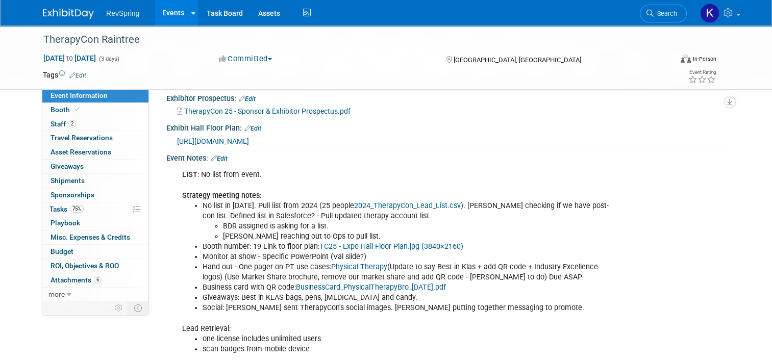
click at [219, 156] on link "Edit" at bounding box center [219, 158] width 17 height 7
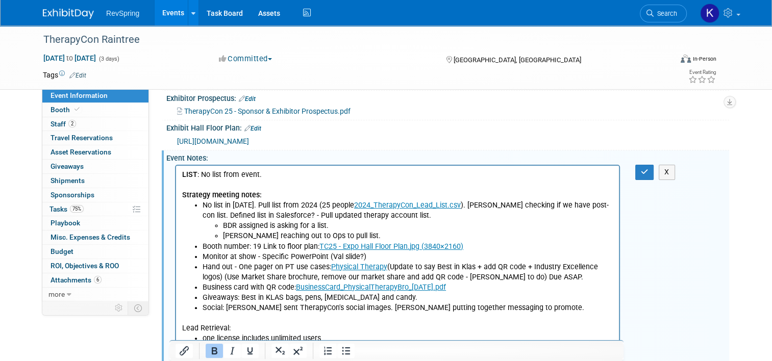
scroll to position [408, 0]
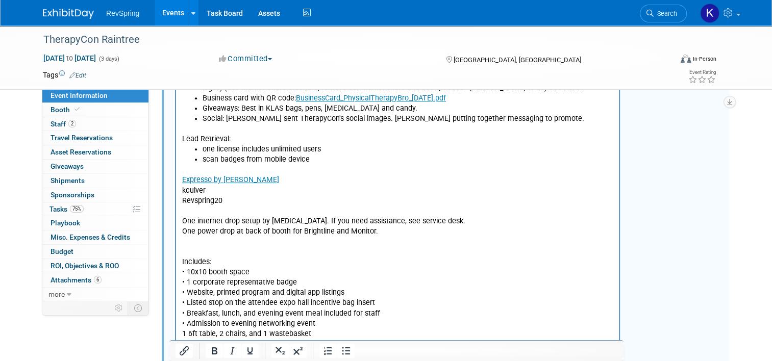
click at [386, 230] on p "Expresso by GES kculver Revspring20 One internet drop setup by [MEDICAL_DATA]. …" at bounding box center [397, 272] width 431 height 215
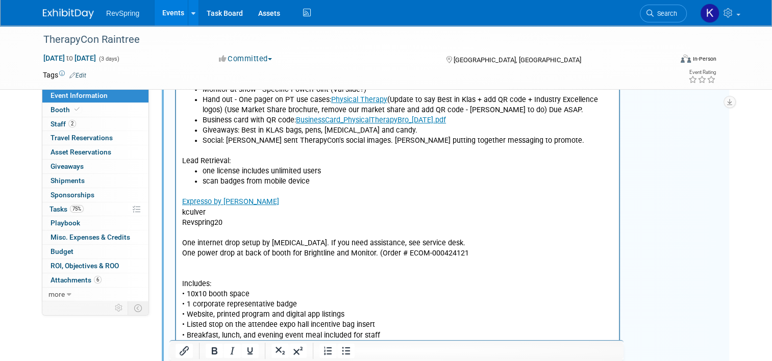
click at [476, 254] on p "Expresso by GES kculver Revspring20 One internet drop setup by [MEDICAL_DATA]. …" at bounding box center [397, 294] width 431 height 215
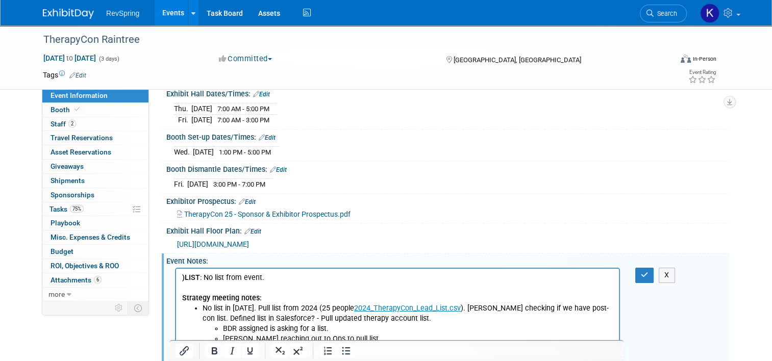
scroll to position [115, 0]
click at [647, 275] on icon "button" at bounding box center [645, 275] width 8 height 7
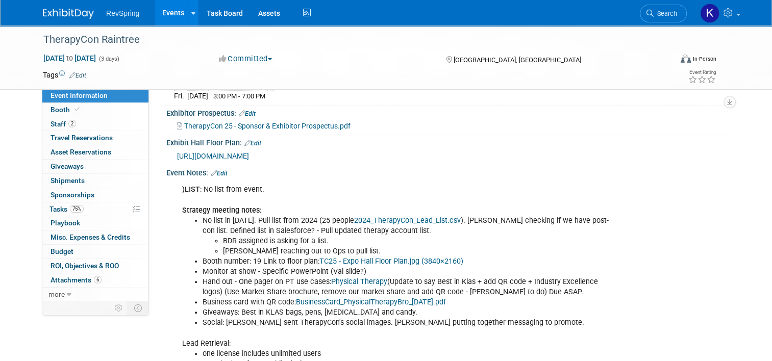
scroll to position [202, 0]
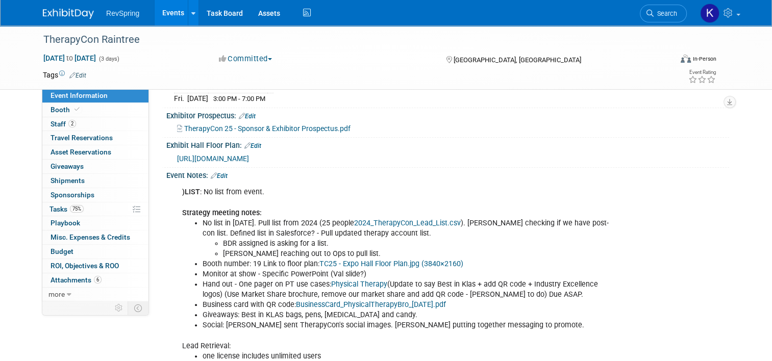
click at [216, 176] on link "Edit" at bounding box center [219, 176] width 17 height 7
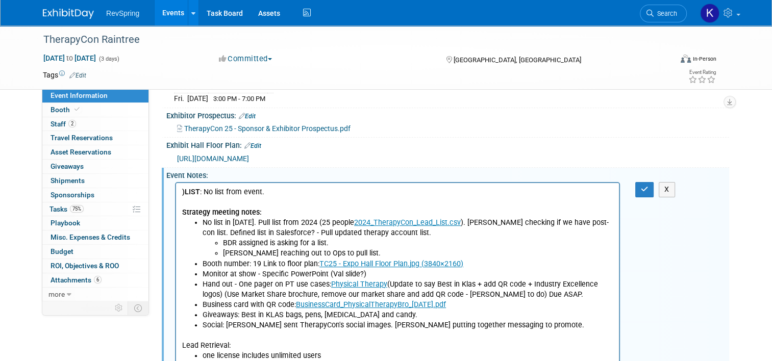
scroll to position [0, 0]
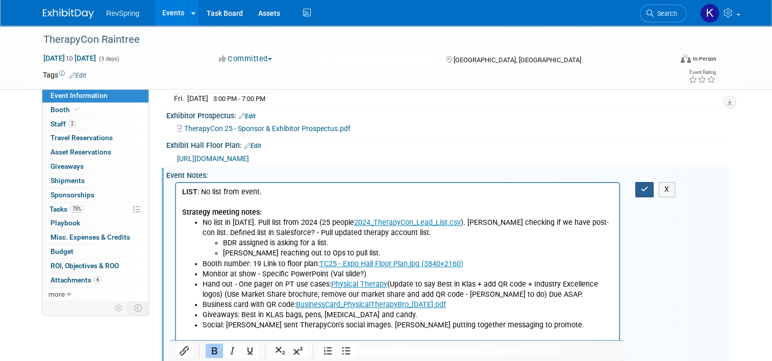
click at [649, 187] on icon "button" at bounding box center [645, 189] width 8 height 7
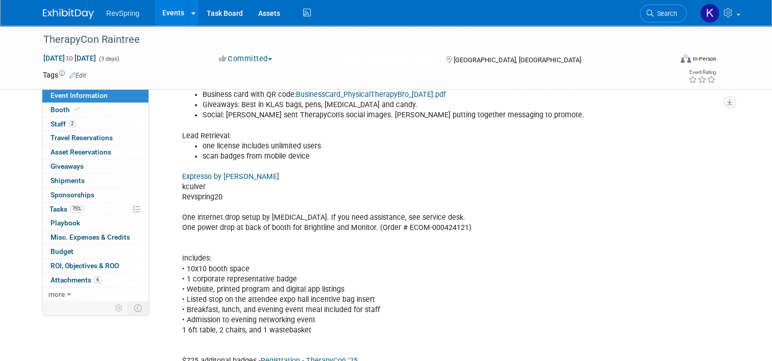
scroll to position [453, 0]
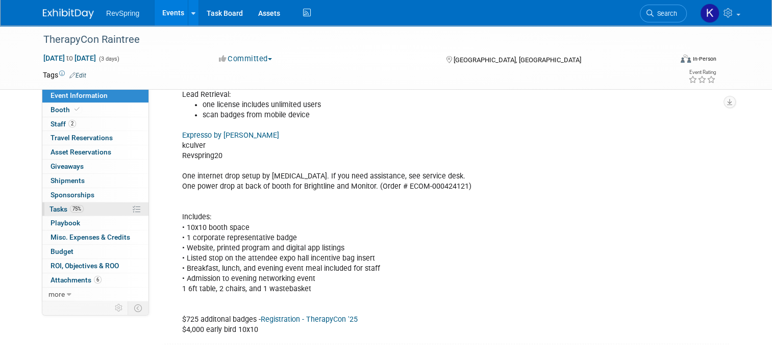
click at [95, 203] on link "75% Tasks 75%" at bounding box center [95, 210] width 106 height 14
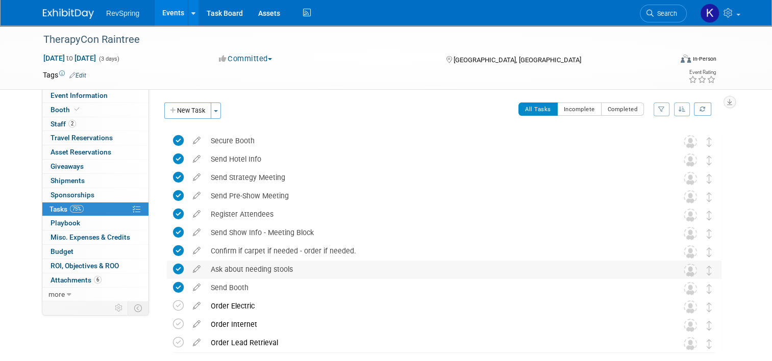
scroll to position [45, 0]
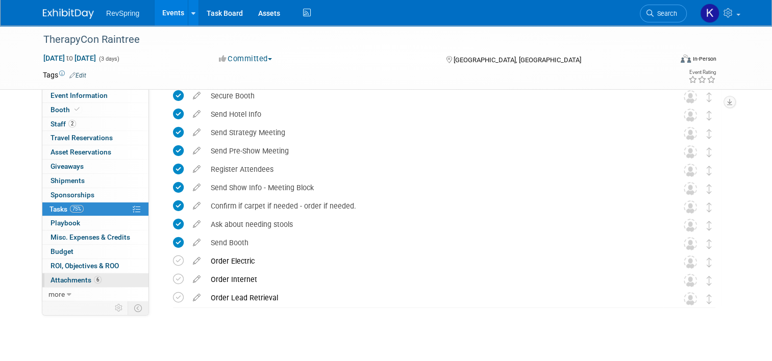
click at [94, 285] on link "6 Attachments 6" at bounding box center [95, 281] width 106 height 14
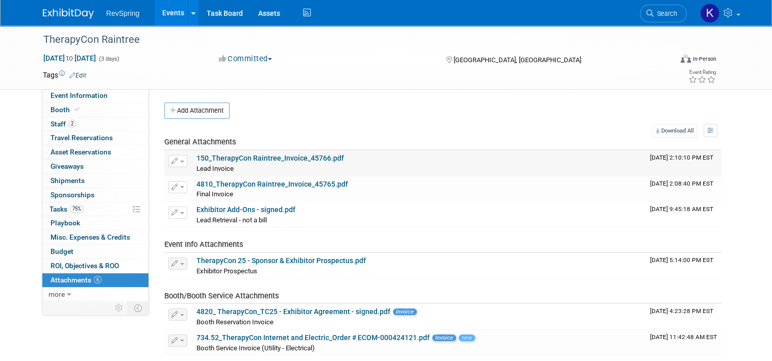
click at [258, 161] on link "150_TherapyCon Raintree_Invoice_45766.pdf" at bounding box center [271, 158] width 148 height 8
click at [84, 209] on link "75% Tasks 75%" at bounding box center [95, 210] width 106 height 14
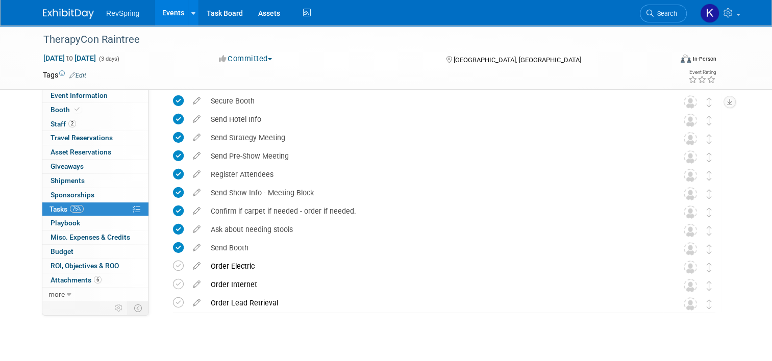
scroll to position [41, 0]
click at [178, 289] on td at bounding box center [180, 284] width 15 height 18
click at [174, 299] on icon at bounding box center [178, 302] width 11 height 11
